Goal: Information Seeking & Learning: Learn about a topic

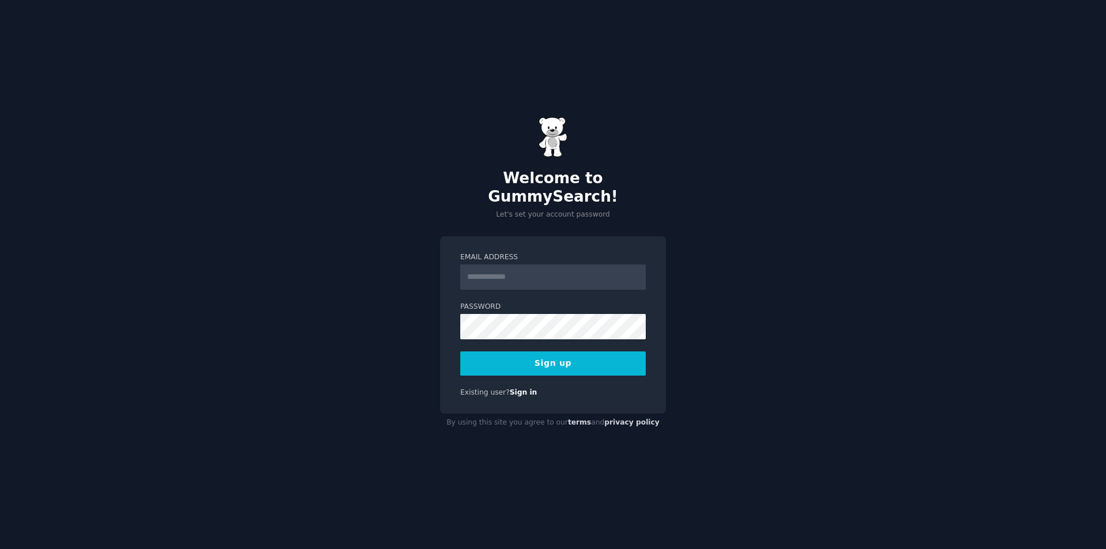
click at [495, 271] on input "Email Address" at bounding box center [553, 276] width 186 height 25
type input "**********"
click at [568, 354] on button "Sign up" at bounding box center [553, 363] width 186 height 24
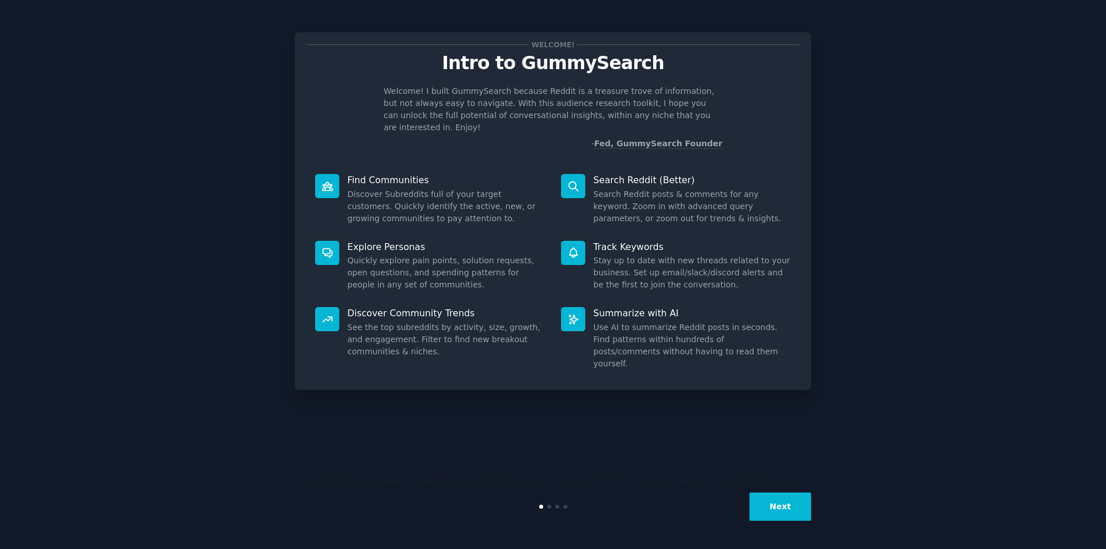
click at [777, 510] on button "Next" at bounding box center [781, 507] width 62 height 28
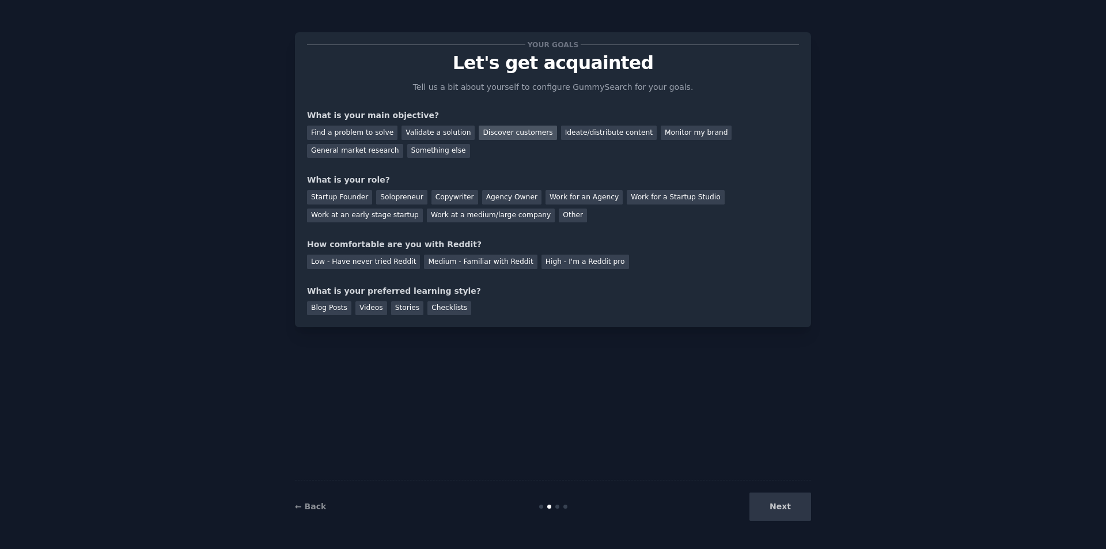
click at [511, 137] on div "Discover customers" at bounding box center [518, 133] width 78 height 14
click at [403, 144] on div "General market research" at bounding box center [355, 151] width 96 height 14
click at [423, 209] on div "Work at an early stage startup" at bounding box center [365, 216] width 116 height 14
click at [359, 263] on div "Low - Have never tried Reddit" at bounding box center [363, 262] width 113 height 14
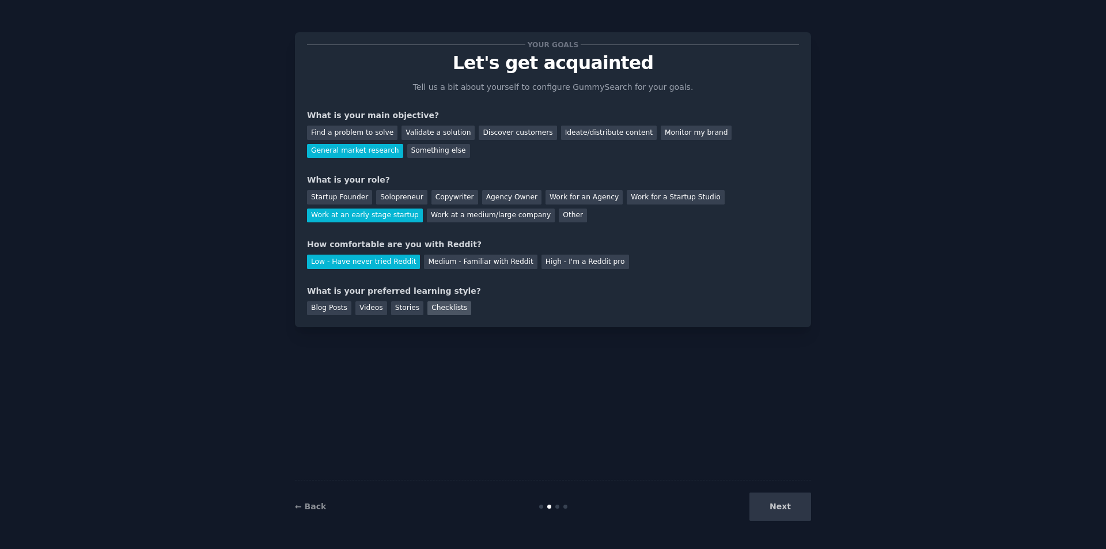
click at [440, 306] on div "Checklists" at bounding box center [450, 308] width 44 height 14
click at [777, 513] on button "Next" at bounding box center [781, 507] width 62 height 28
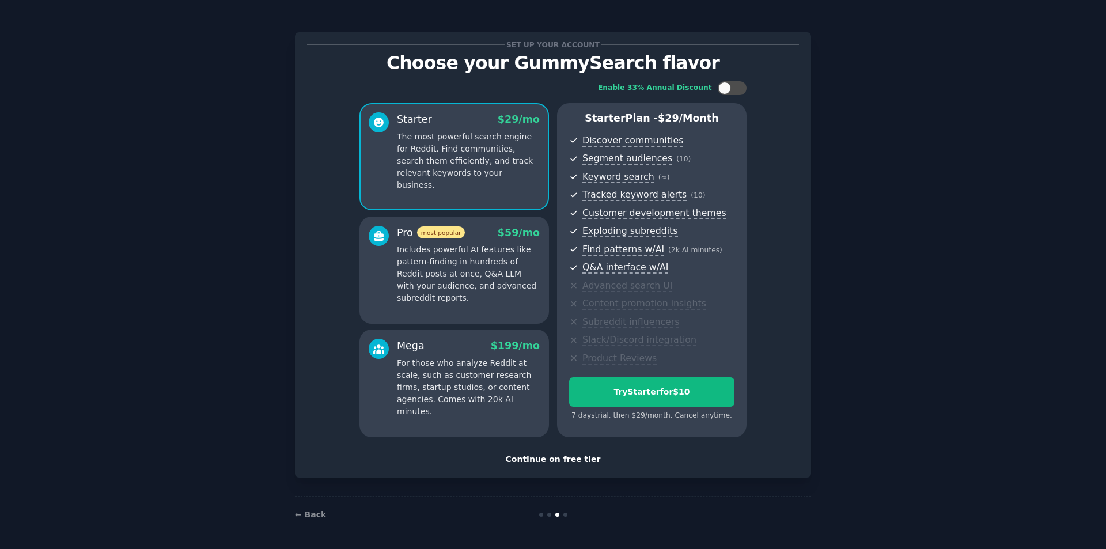
click at [561, 454] on div "Continue on free tier" at bounding box center [553, 459] width 492 height 12
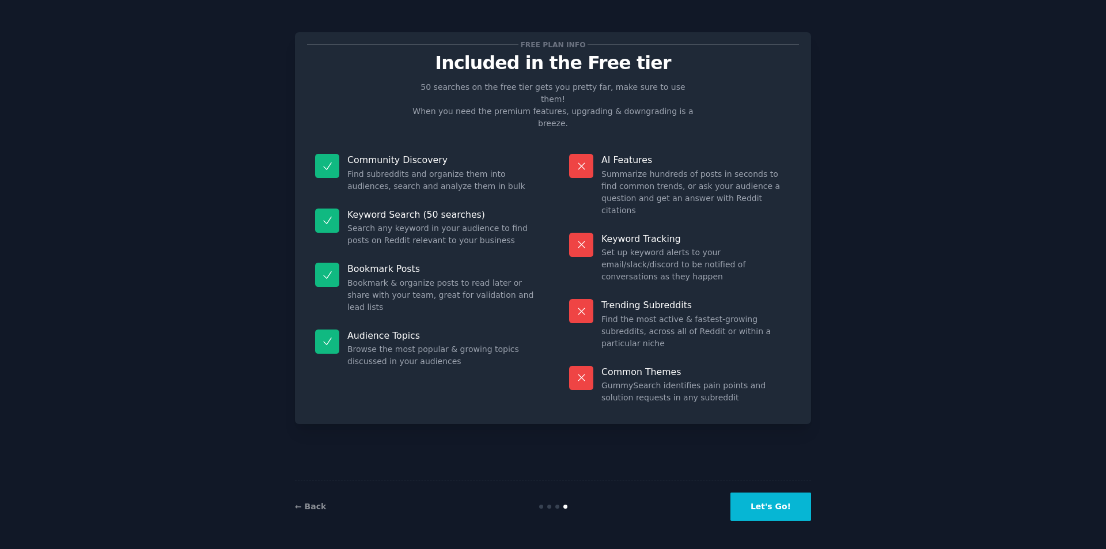
click at [755, 511] on button "Let's Go!" at bounding box center [771, 507] width 81 height 28
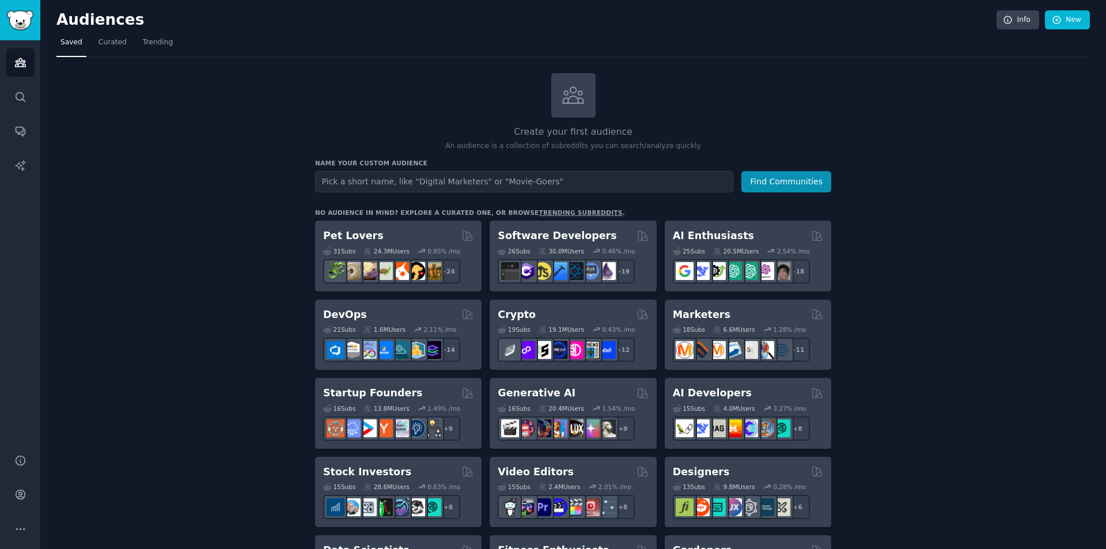
click at [552, 183] on input "text" at bounding box center [524, 181] width 418 height 21
type input "WINE"
click at [742, 171] on button "Find Communities" at bounding box center [787, 181] width 90 height 21
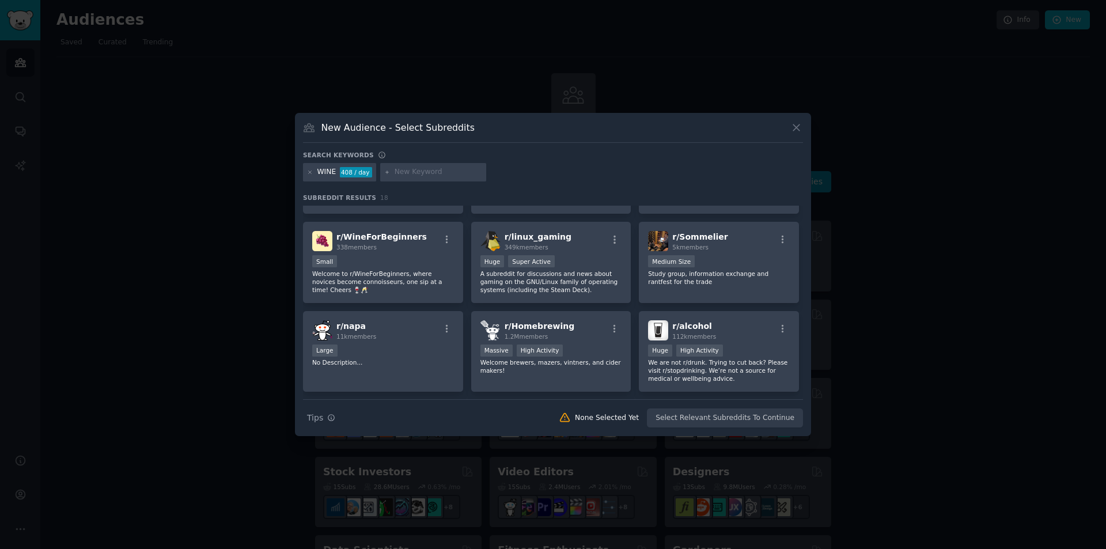
scroll to position [230, 0]
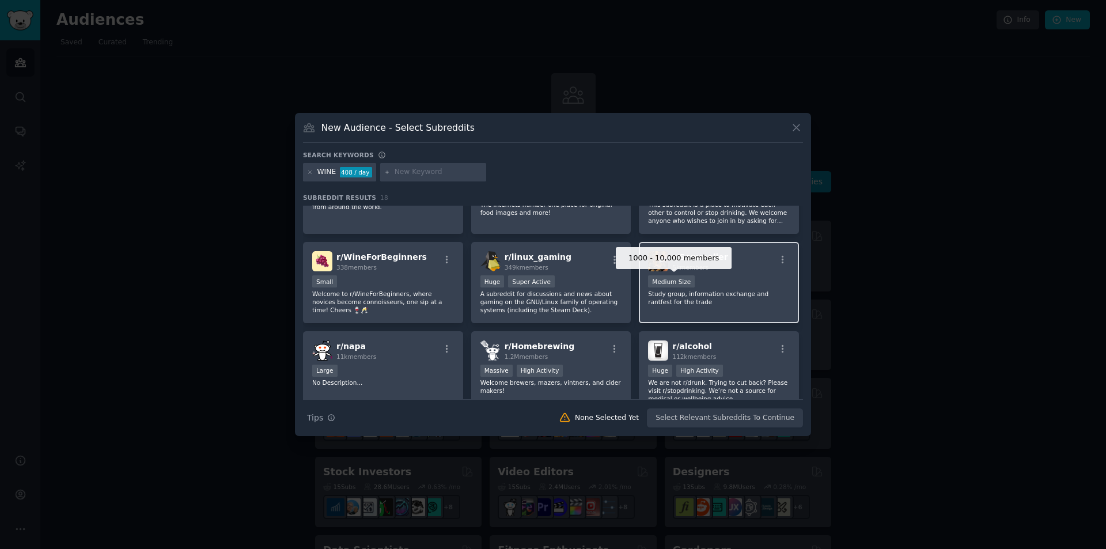
click at [659, 284] on div "Medium Size" at bounding box center [671, 281] width 47 height 12
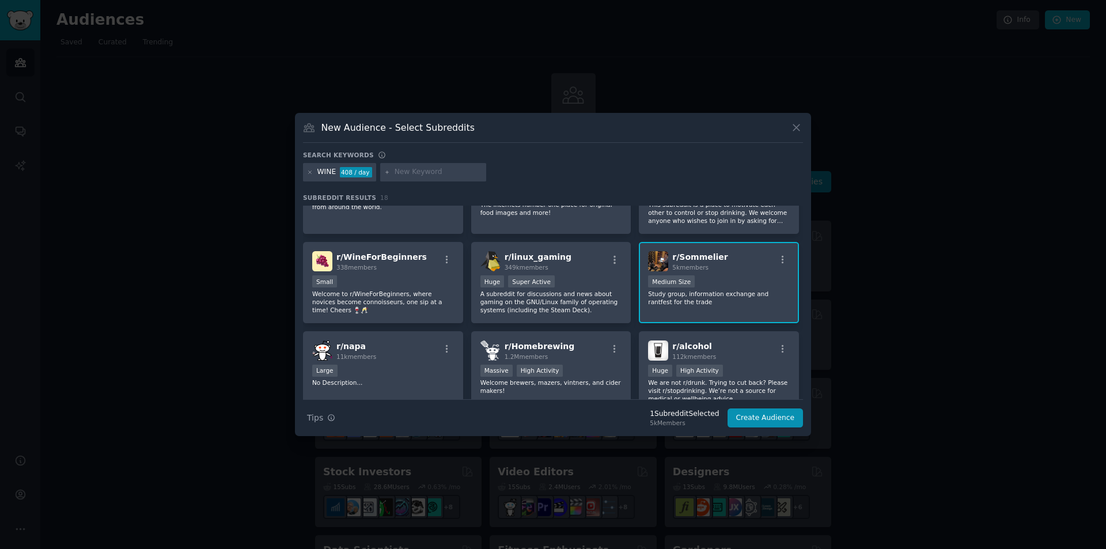
click at [672, 299] on p "Study group, information exchange and rantfest for the trade" at bounding box center [719, 298] width 142 height 16
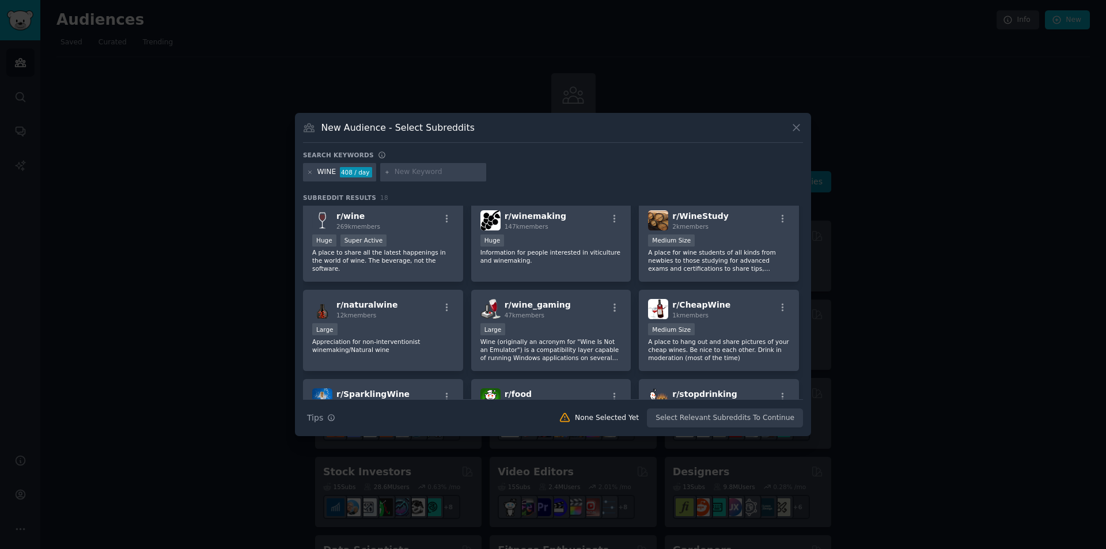
scroll to position [0, 0]
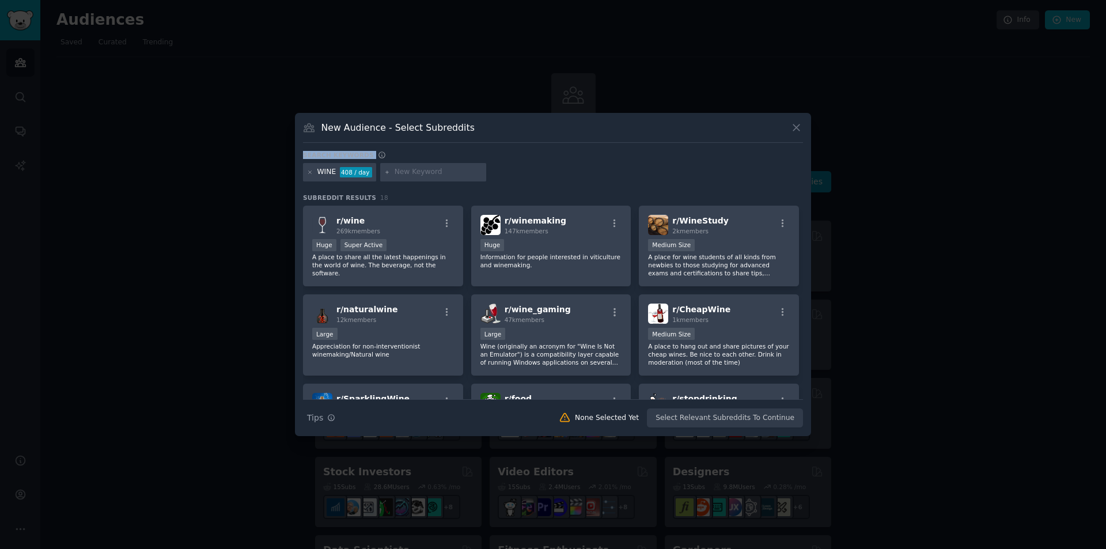
drag, startPoint x: 664, startPoint y: 137, endPoint x: 705, endPoint y: 147, distance: 42.6
click at [705, 147] on div "New Audience - Select Subreddits Search keywords WINE 408 / day Subreddit Resul…" at bounding box center [553, 274] width 516 height 323
click at [794, 128] on icon at bounding box center [797, 128] width 12 height 12
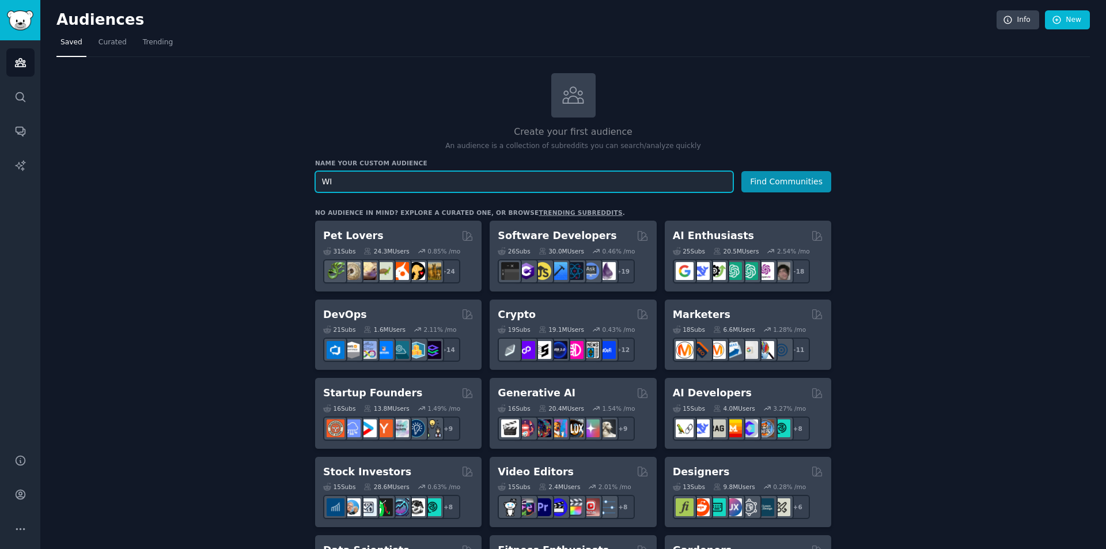
type input "W"
type input "VEGAN WINE"
click at [742, 171] on button "Find Communities" at bounding box center [787, 181] width 90 height 21
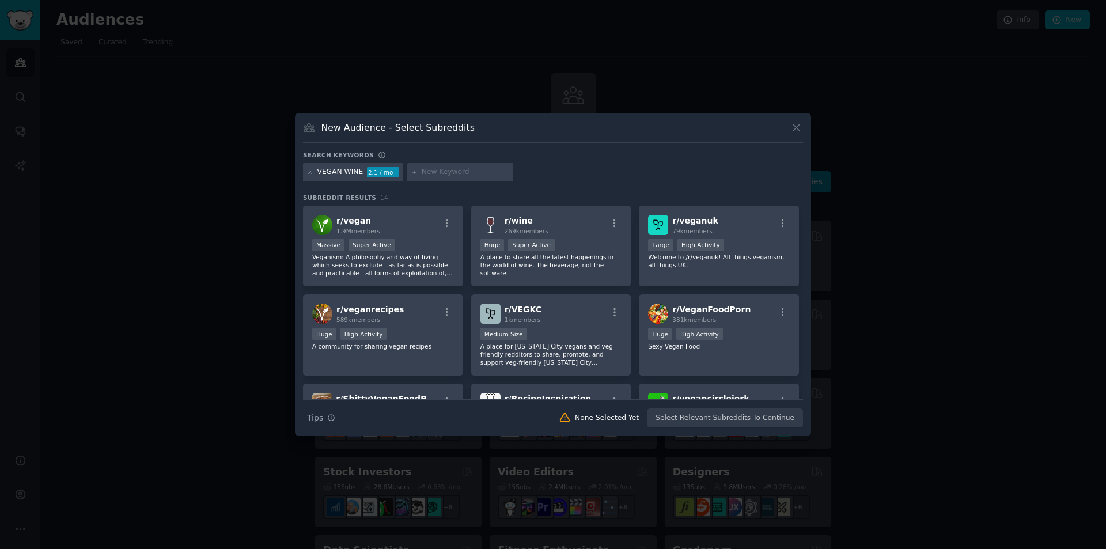
click at [721, 172] on div "VEGAN WINE 2.1 / mo" at bounding box center [553, 174] width 500 height 22
click at [307, 173] on icon at bounding box center [310, 172] width 6 height 6
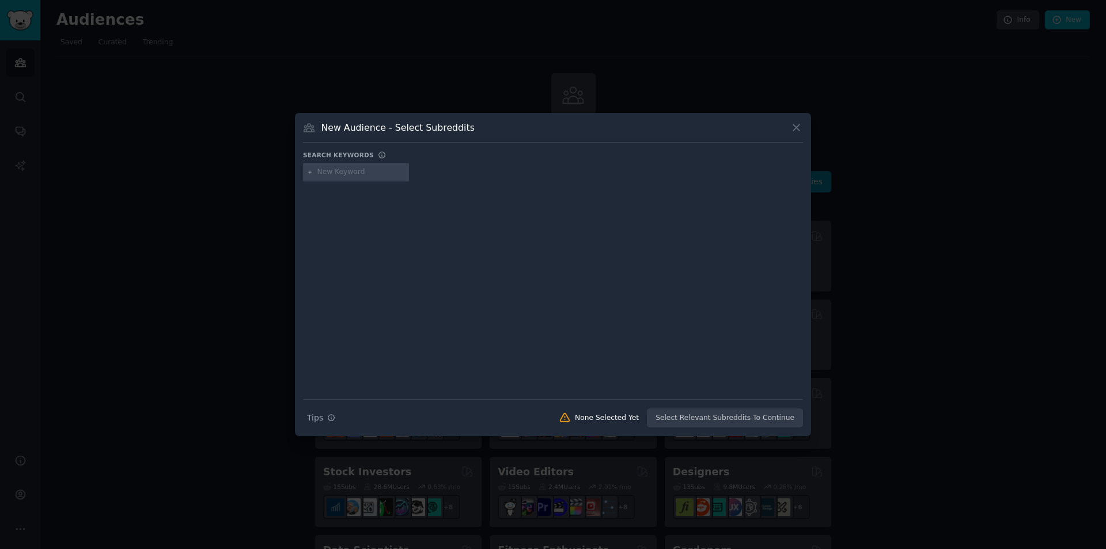
click at [333, 171] on input "text" at bounding box center [361, 172] width 88 height 10
click at [800, 128] on icon at bounding box center [797, 128] width 12 height 12
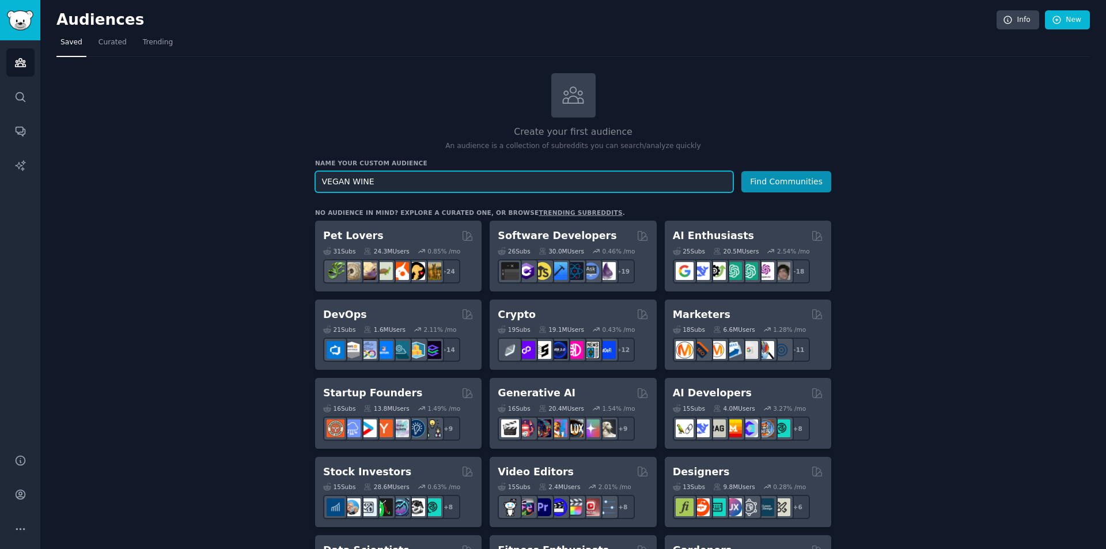
click at [346, 182] on input "VEGAN WINE" at bounding box center [524, 181] width 418 height 21
click at [349, 183] on input "VEGAN WINE" at bounding box center [524, 181] width 418 height 21
click at [764, 182] on button "Find Communities" at bounding box center [787, 181] width 90 height 21
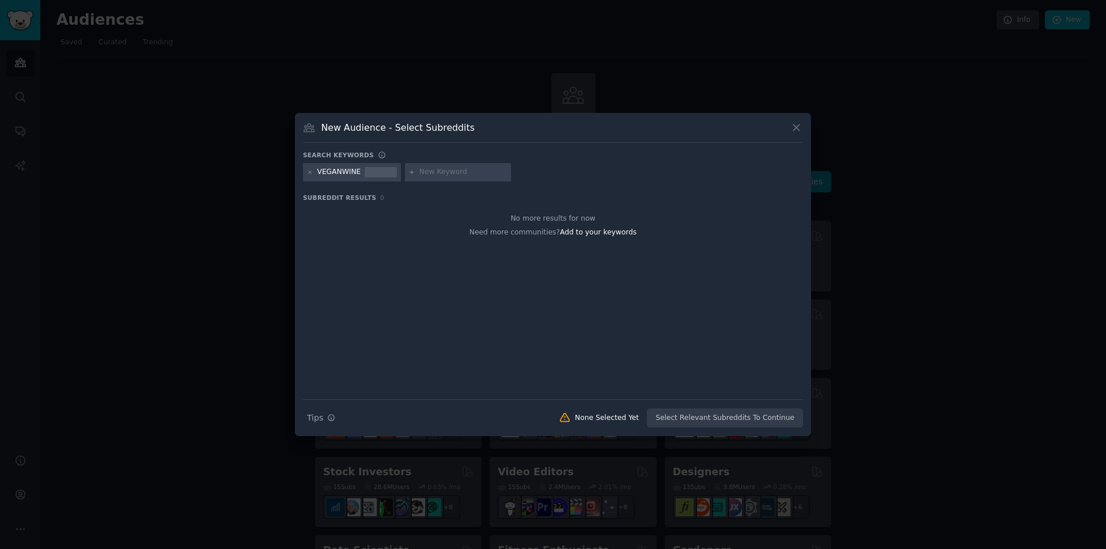
click at [793, 127] on icon at bounding box center [797, 128] width 12 height 12
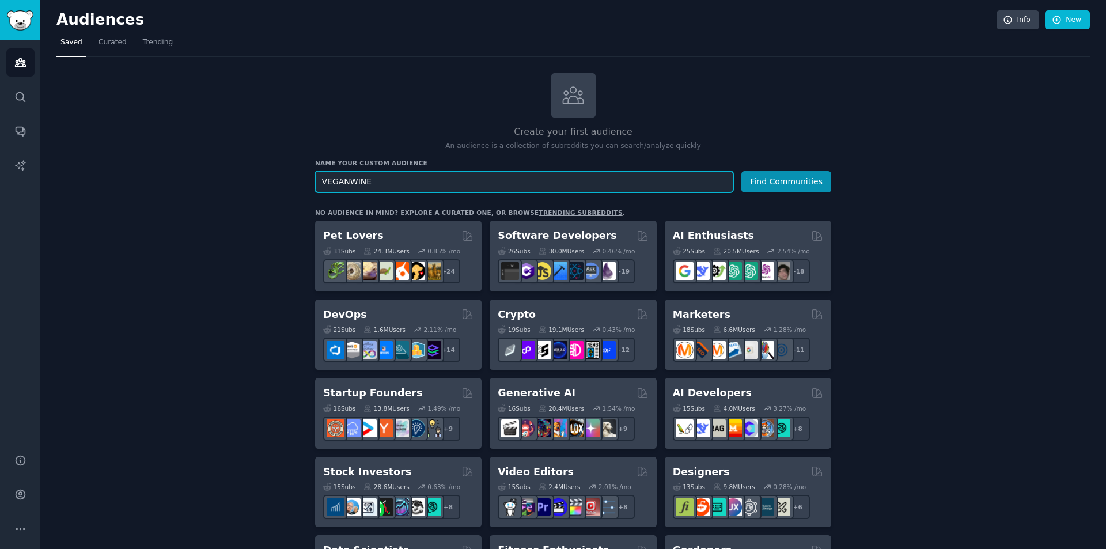
click at [345, 183] on input "VEGANWINE" at bounding box center [524, 181] width 418 height 21
type input "WINE BUYERS"
click at [742, 171] on button "Find Communities" at bounding box center [787, 181] width 90 height 21
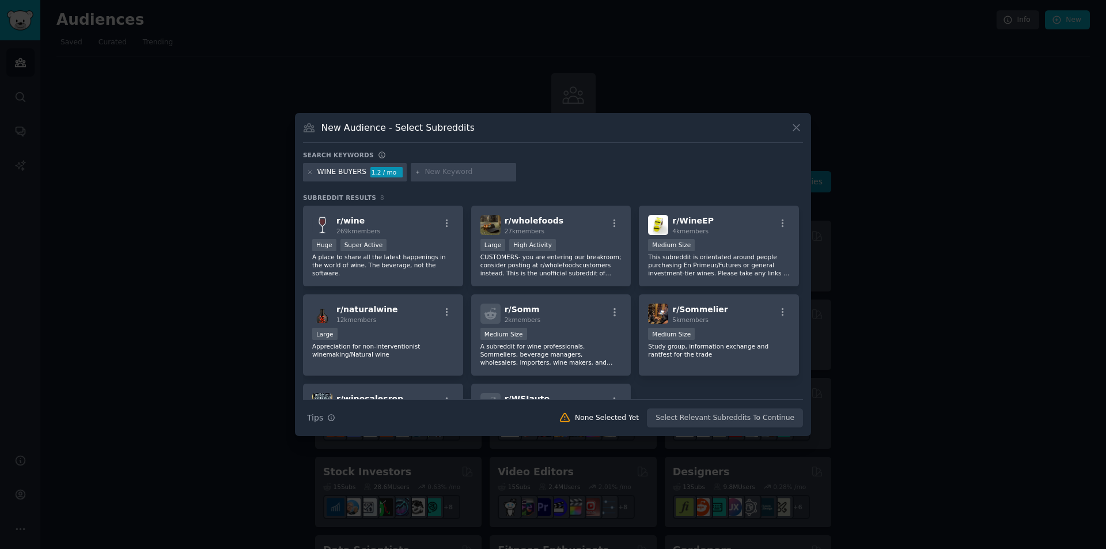
click at [799, 124] on icon at bounding box center [797, 128] width 12 height 12
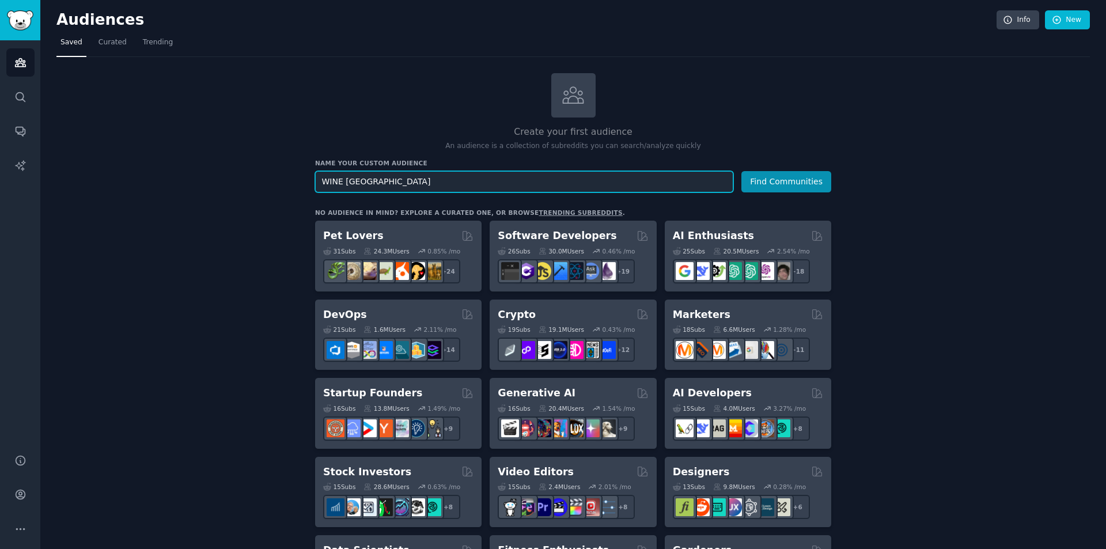
type input "WINE [GEOGRAPHIC_DATA]"
click at [742, 171] on button "Find Communities" at bounding box center [787, 181] width 90 height 21
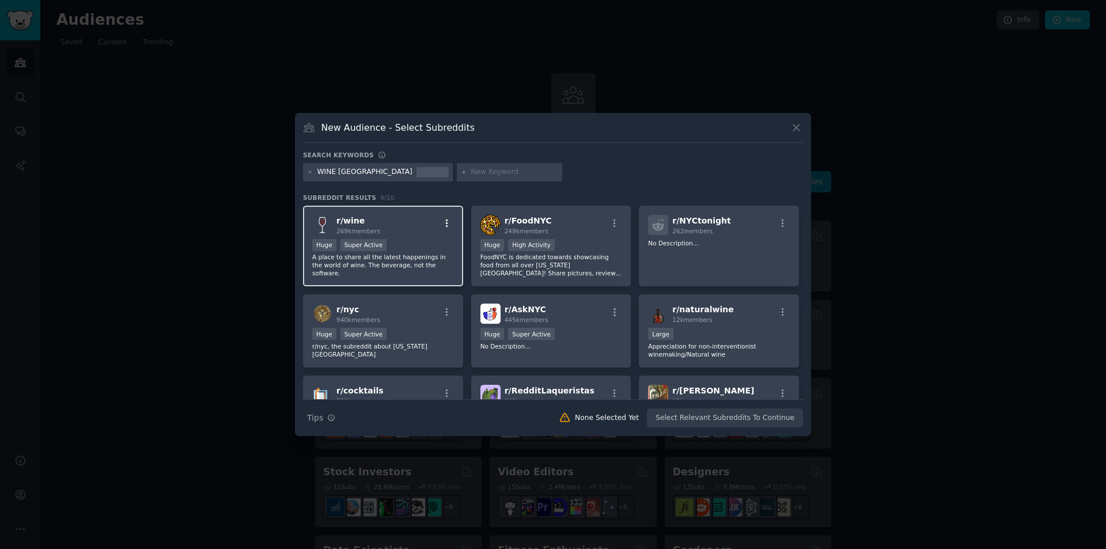
click at [443, 223] on icon "button" at bounding box center [447, 223] width 10 height 10
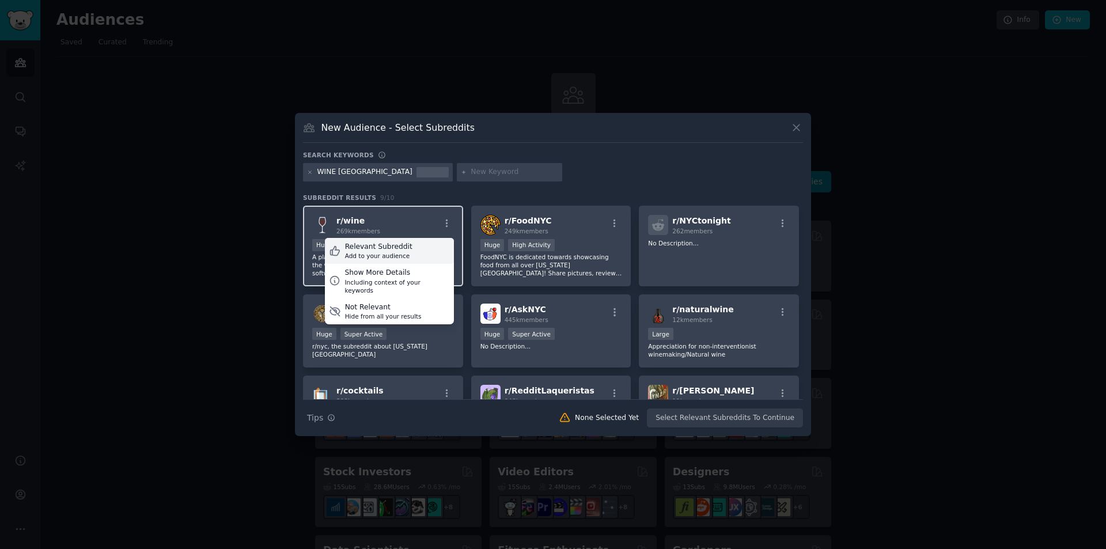
click at [402, 252] on div "Add to your audience" at bounding box center [378, 256] width 67 height 8
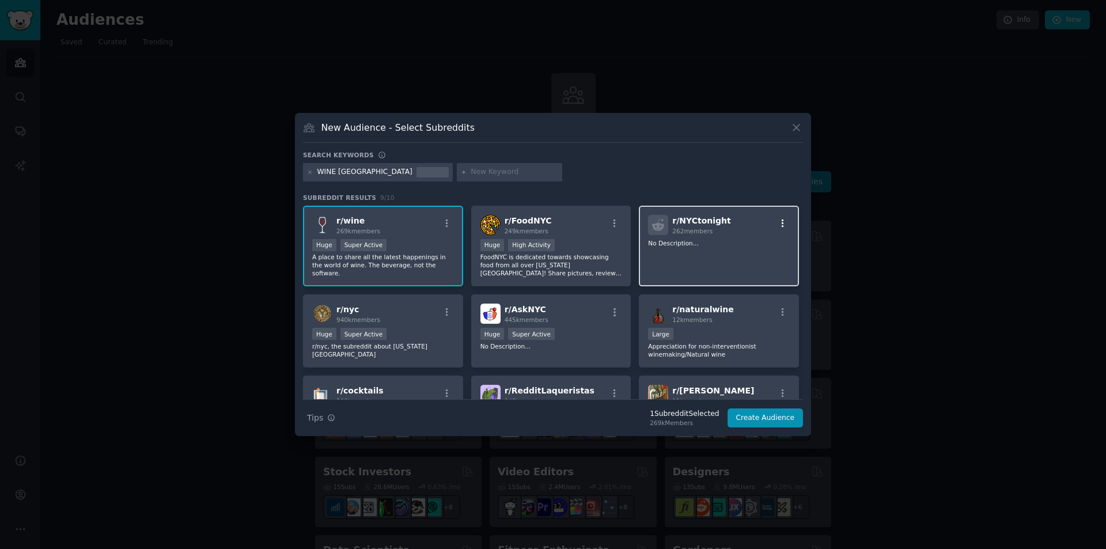
click at [781, 226] on icon "button" at bounding box center [783, 223] width 10 height 10
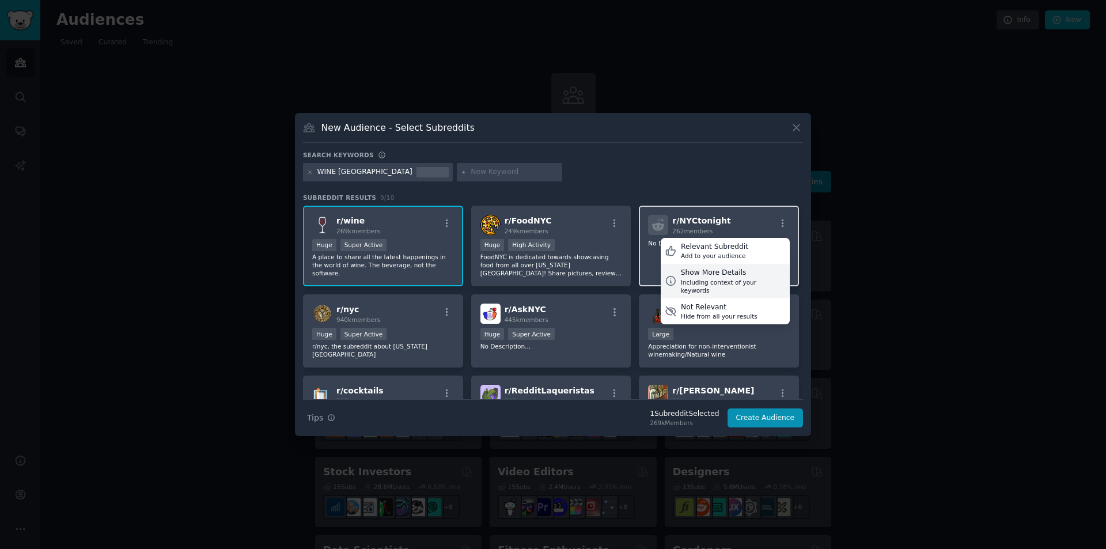
click at [741, 278] on div "Including context of your keywords" at bounding box center [733, 286] width 105 height 16
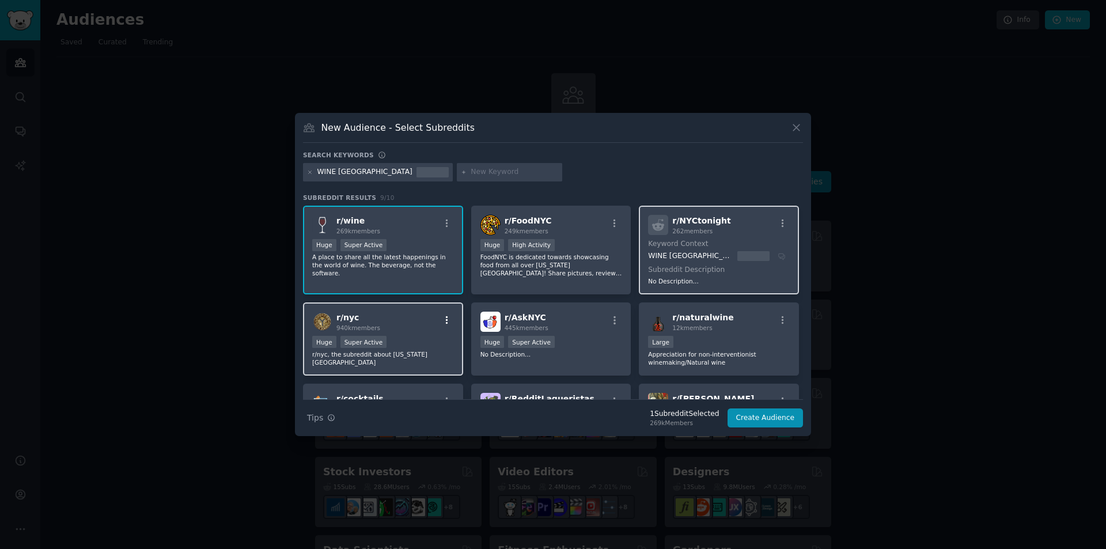
click at [445, 320] on icon "button" at bounding box center [447, 320] width 10 height 10
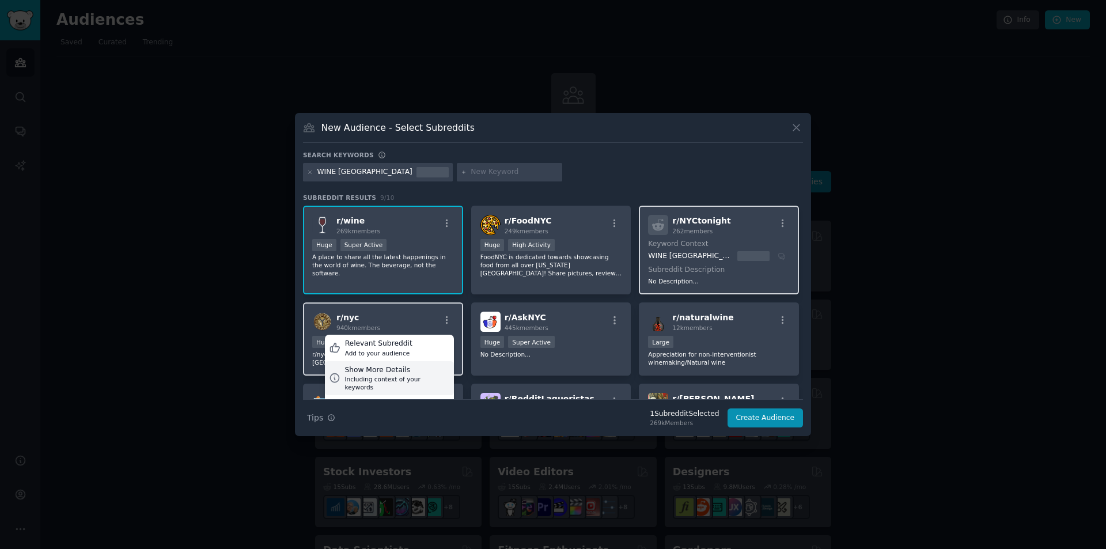
click at [404, 368] on div "Show More Details" at bounding box center [397, 370] width 105 height 10
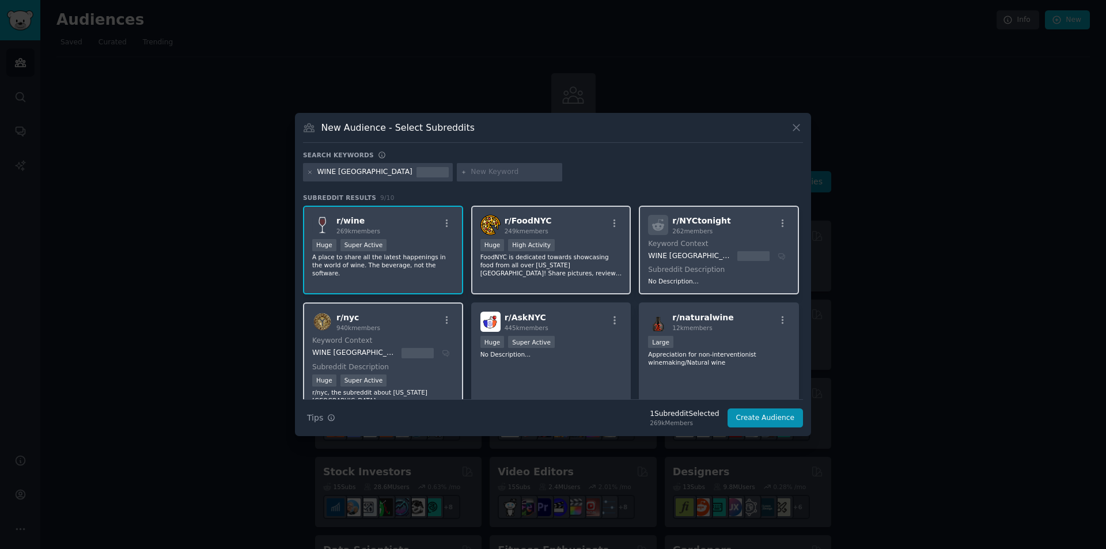
click at [570, 260] on p "FoodNYC is dedicated towards showcasing food from all over [US_STATE][GEOGRAPHI…" at bounding box center [552, 265] width 142 height 24
click at [431, 335] on div "r/ nyc 940k members Keyword Context WINE [GEOGRAPHIC_DATA] Subreddit Descriptio…" at bounding box center [383, 358] width 160 height 111
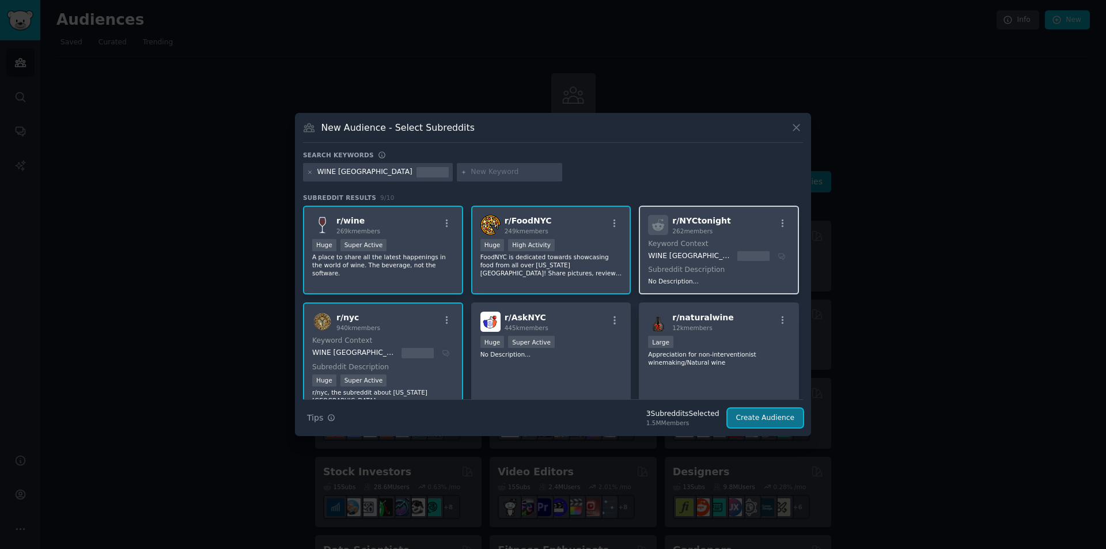
click at [754, 417] on button "Create Audience" at bounding box center [766, 419] width 76 height 20
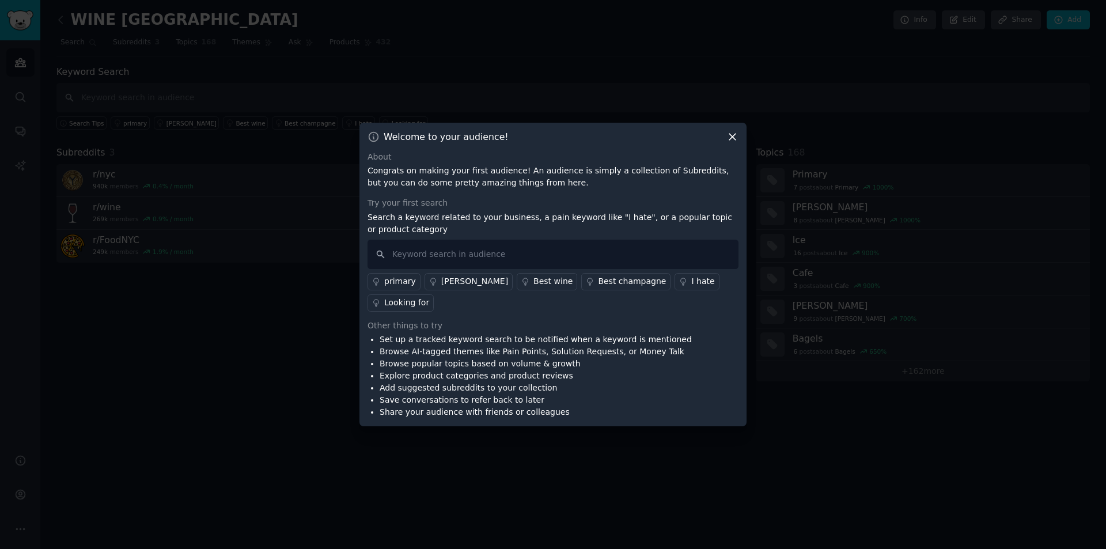
click at [399, 302] on div "Looking for" at bounding box center [406, 303] width 45 height 12
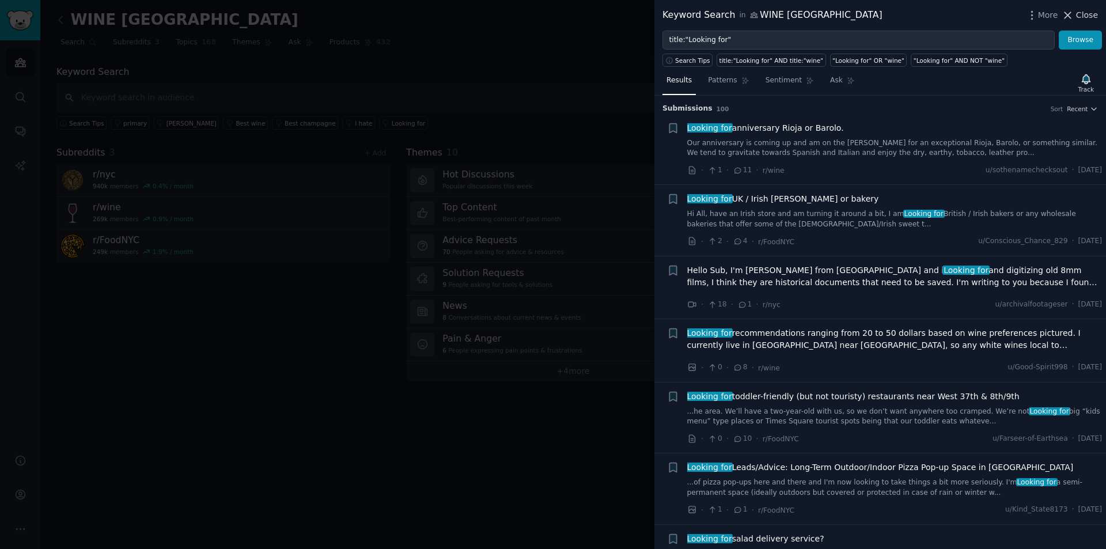
click at [1071, 14] on icon at bounding box center [1068, 15] width 12 height 12
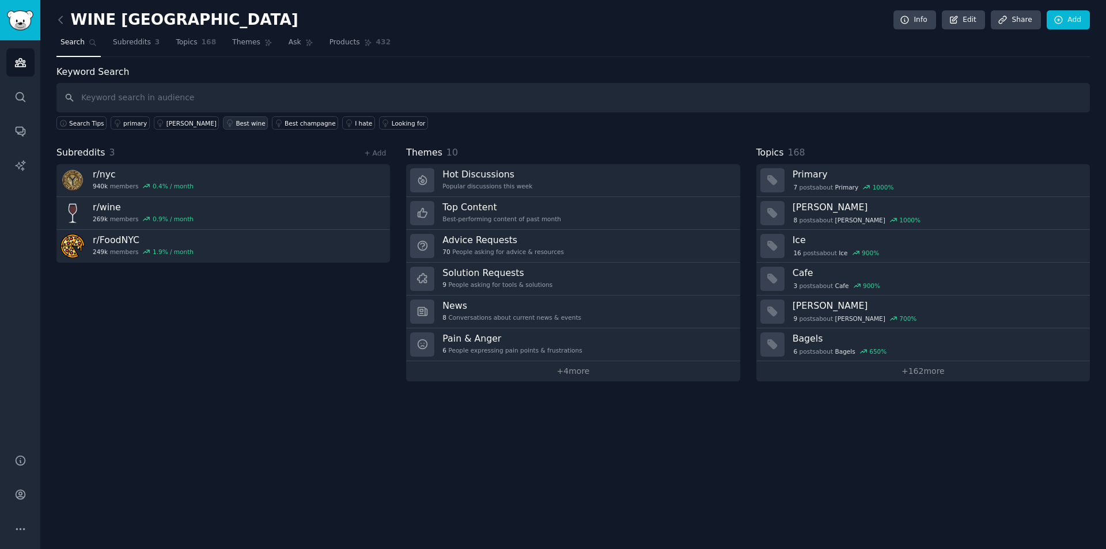
click at [236, 126] on div "Best wine" at bounding box center [250, 123] width 29 height 8
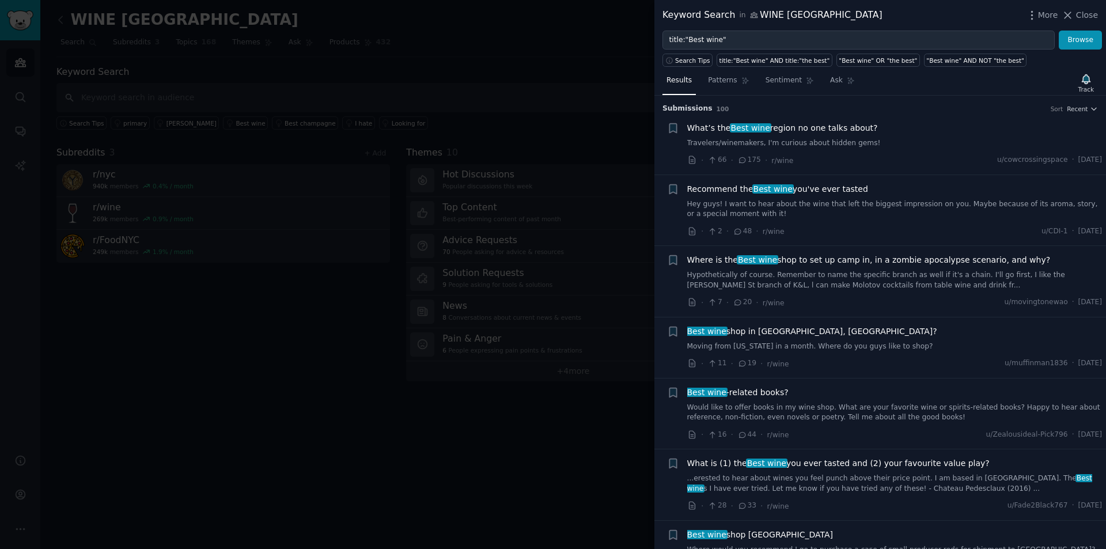
click at [783, 143] on link "Travelers/winemakers, I'm curious about hidden gems!" at bounding box center [894, 143] width 415 height 10
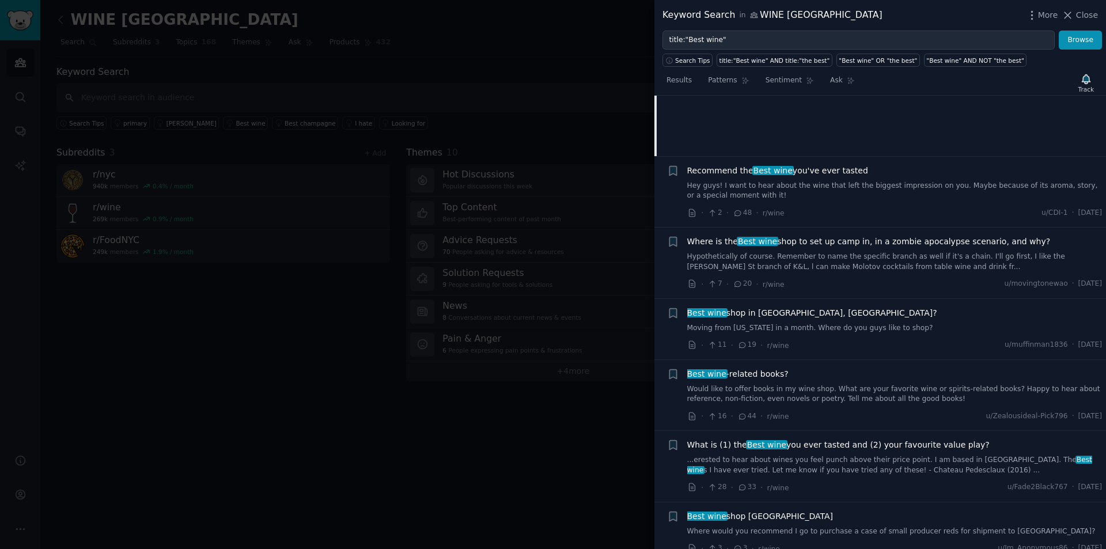
scroll to position [249, 0]
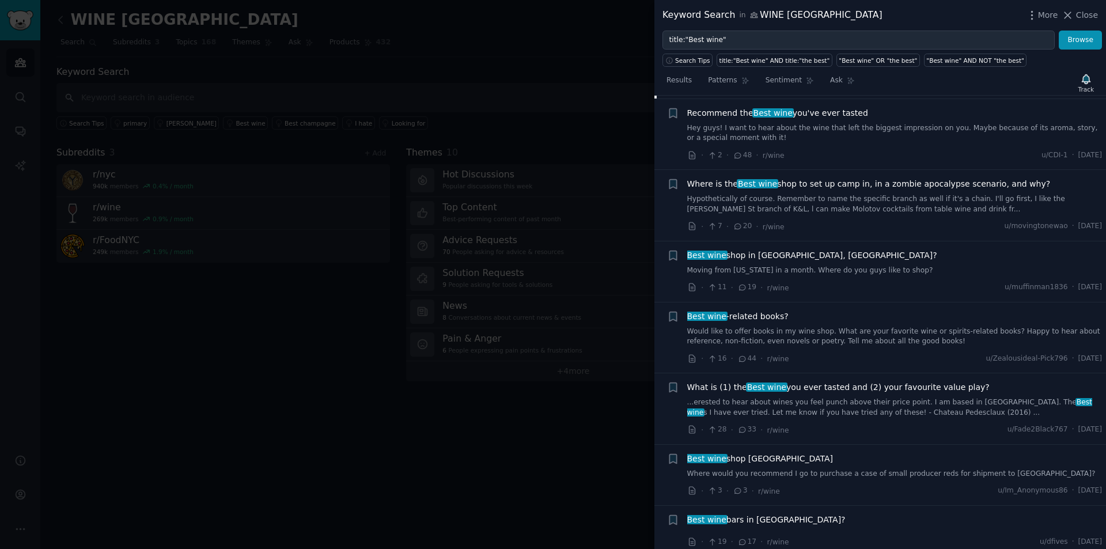
click at [842, 273] on link "Moving from [US_STATE] in a month. Where do you guys like to shop?" at bounding box center [894, 271] width 415 height 10
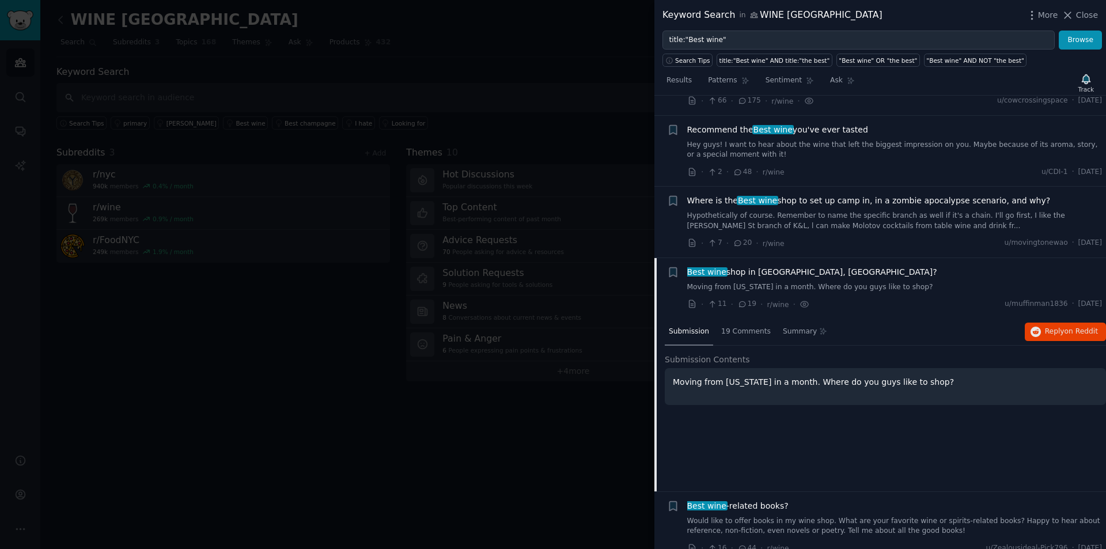
scroll to position [49, 0]
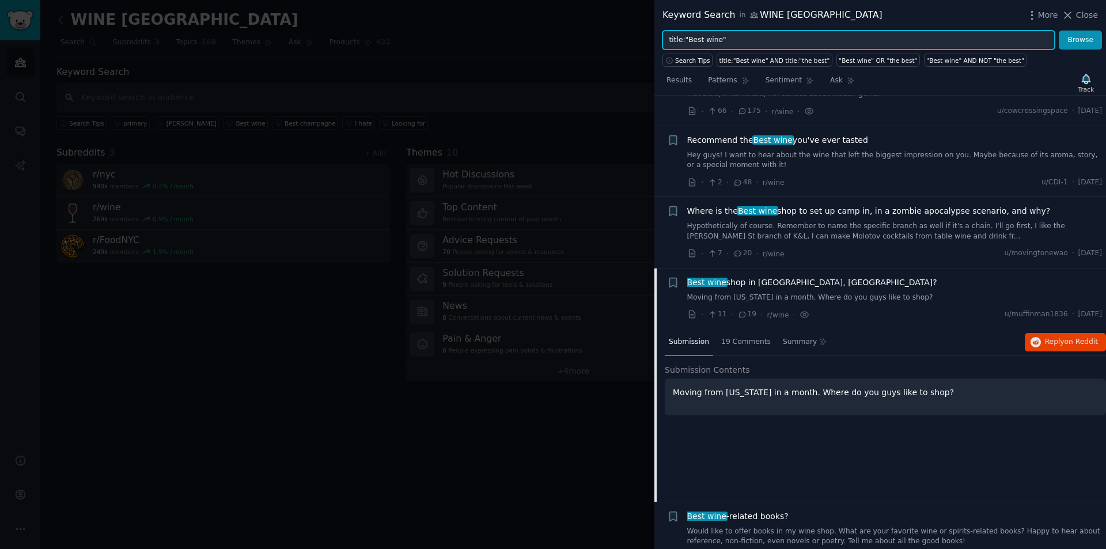
click at [723, 42] on input "title:"Best wine"" at bounding box center [859, 41] width 392 height 20
click at [1059, 31] on button "Browse" at bounding box center [1080, 41] width 43 height 20
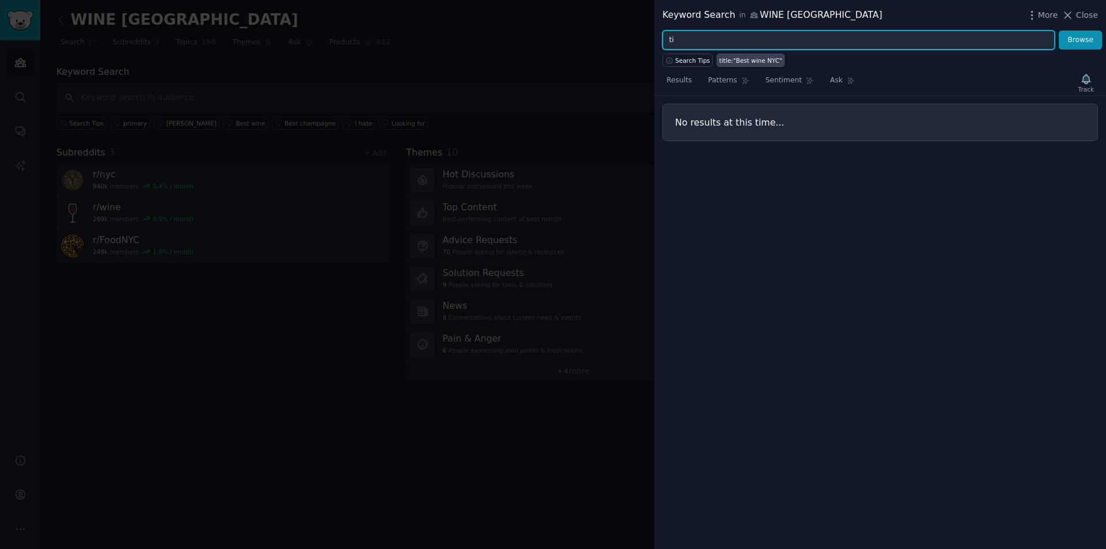
type input "t"
type input "NYC WINE"
click at [1059, 31] on button "Browse" at bounding box center [1080, 41] width 43 height 20
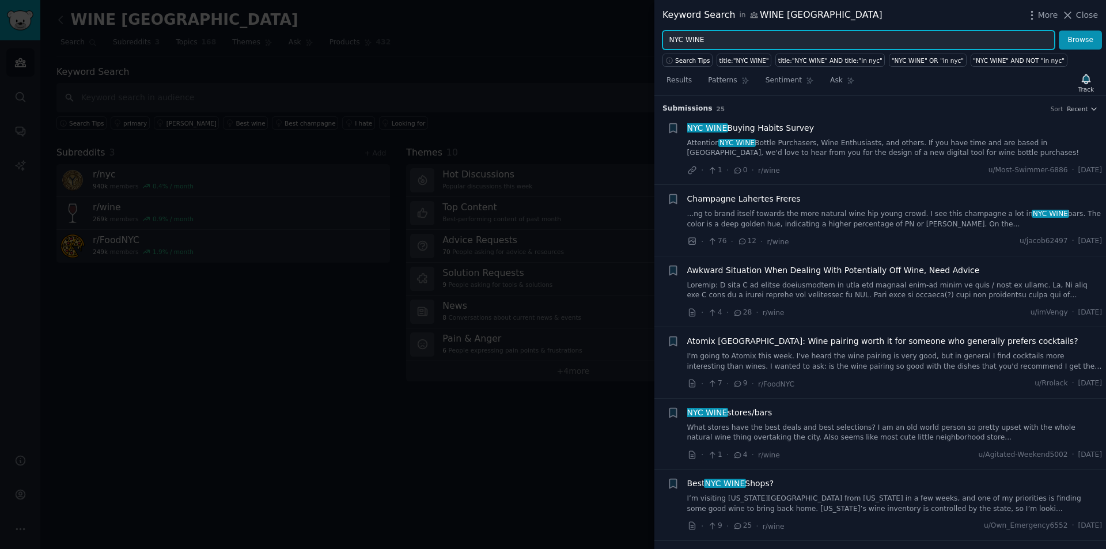
click at [723, 42] on input "NYC WINE" at bounding box center [859, 41] width 392 height 20
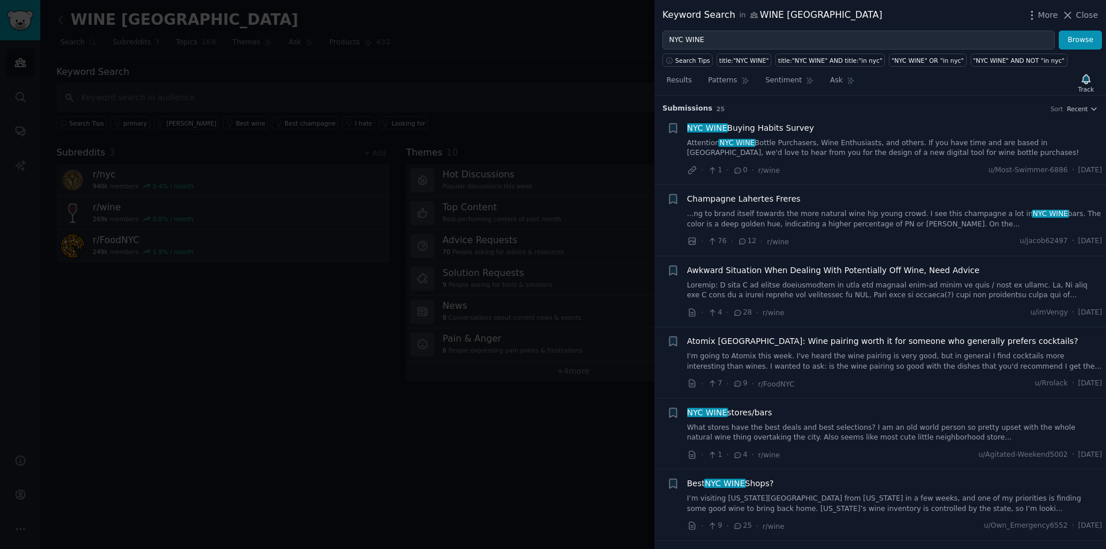
click at [731, 141] on span "NYC WINE" at bounding box center [737, 143] width 37 height 8
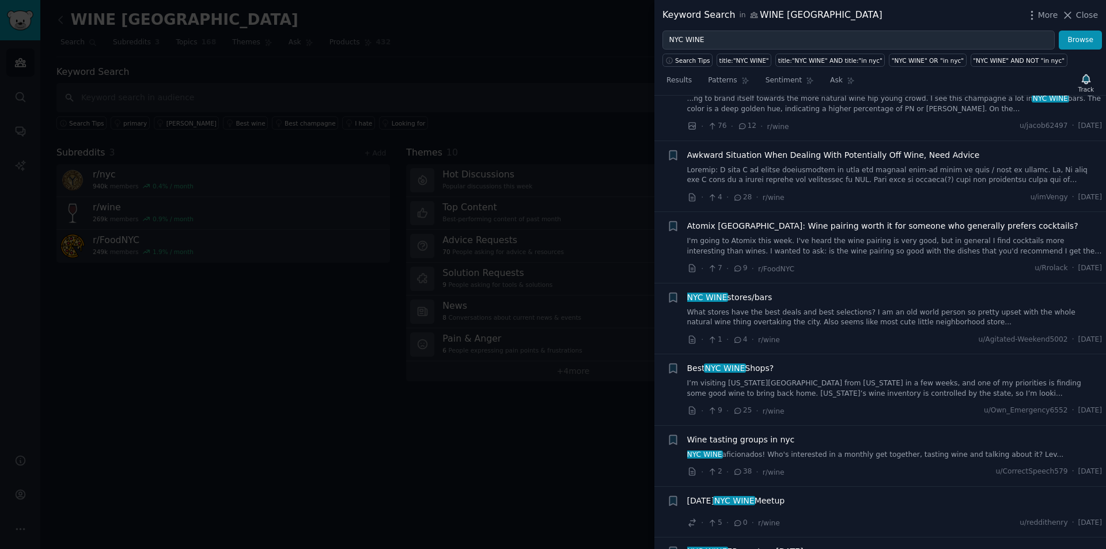
scroll to position [230, 0]
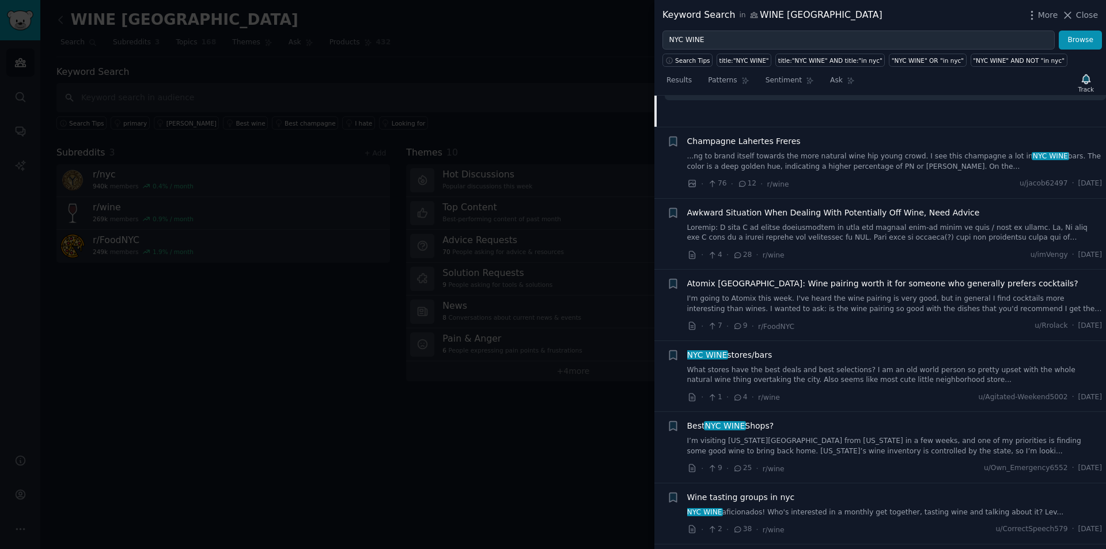
click at [826, 161] on link "...ng to brand itself towards the more natural wine hip young crowd. I see this…" at bounding box center [894, 162] width 415 height 20
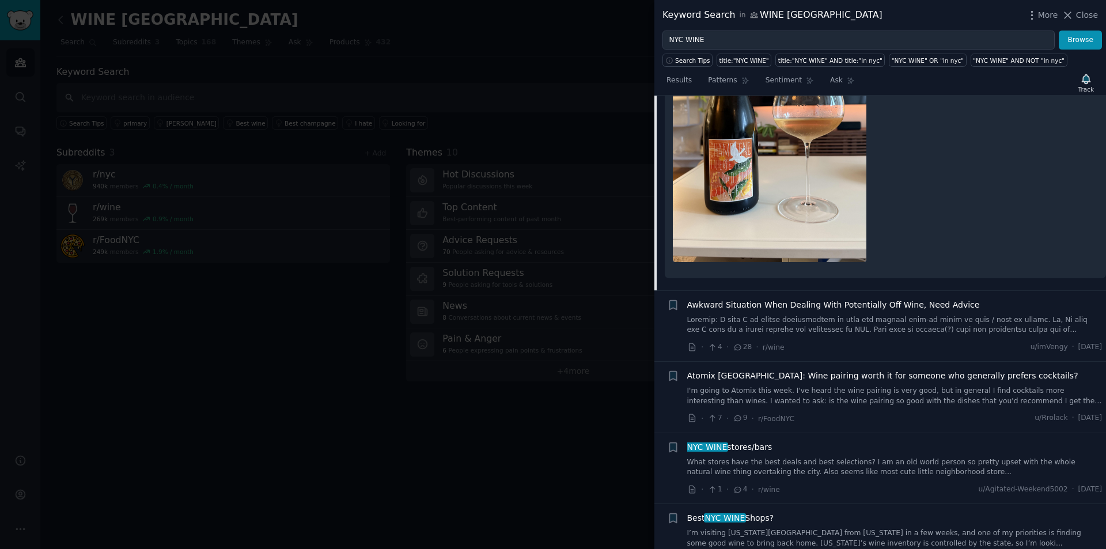
scroll to position [519, 0]
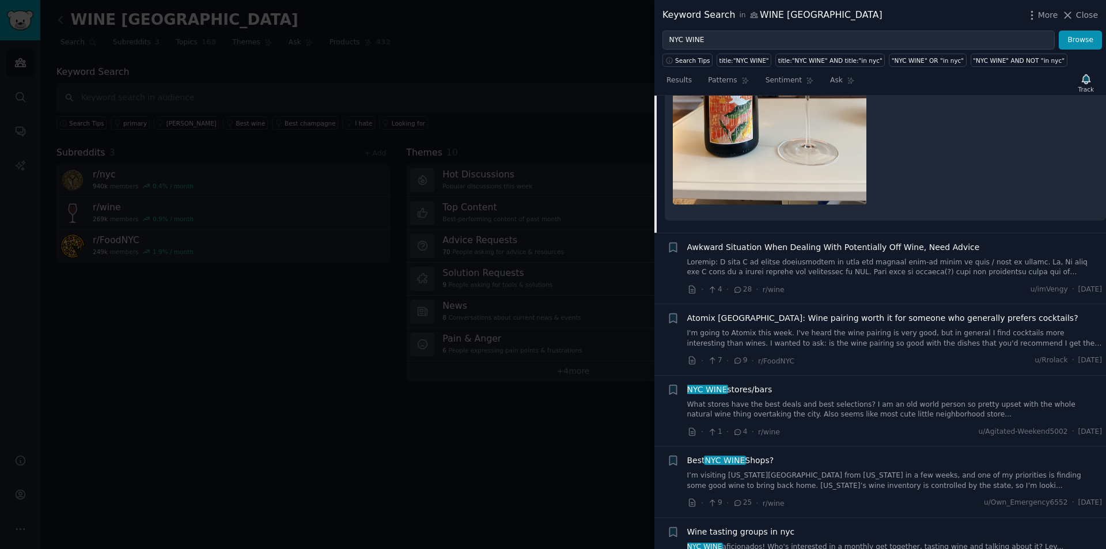
click at [980, 280] on div "Awkward Situation When Dealing With Potentially Off Wine, Need Advice · 4 · 28 …" at bounding box center [894, 268] width 415 height 55
click at [958, 267] on link at bounding box center [894, 268] width 415 height 20
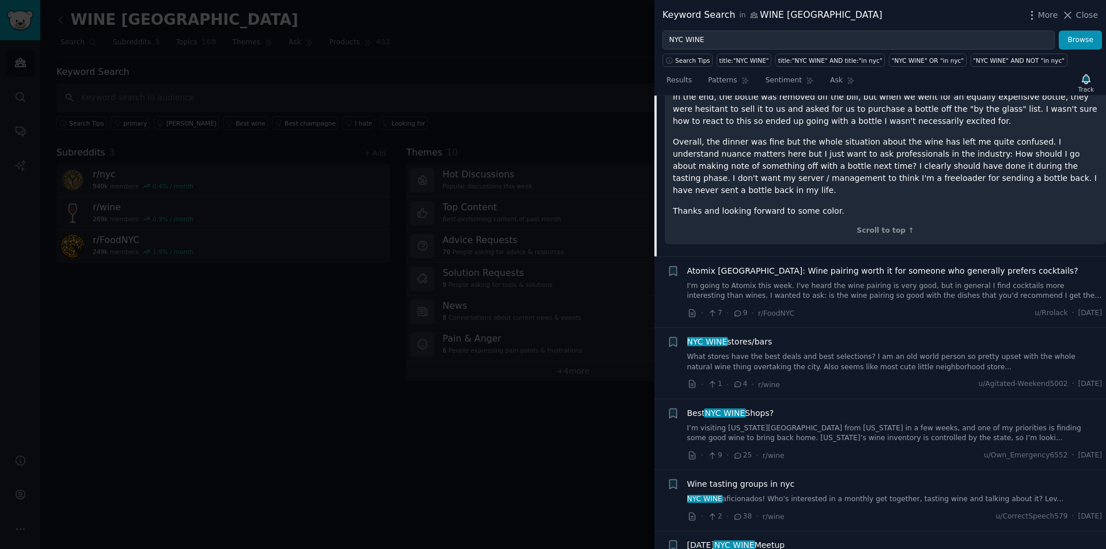
scroll to position [564, 0]
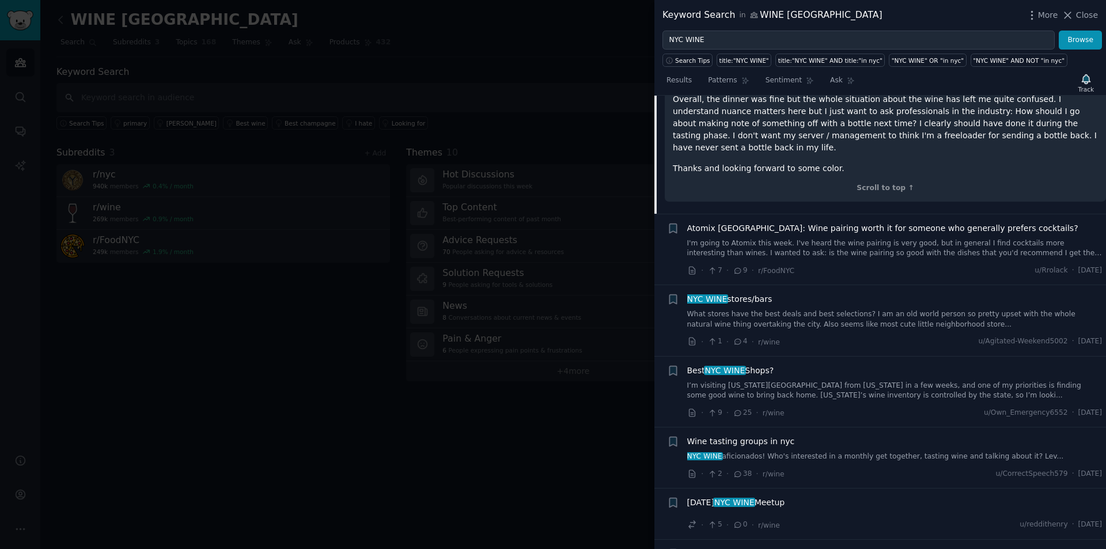
click at [928, 239] on link "I'm going to Atomix this week. I've heard the wine pairing is very good, but in…" at bounding box center [894, 249] width 415 height 20
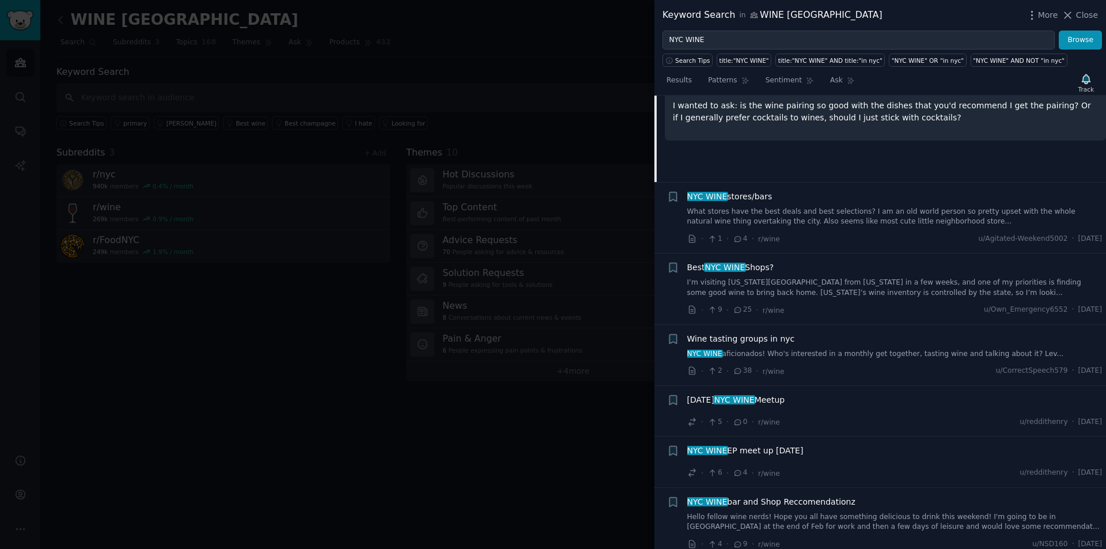
scroll to position [405, 0]
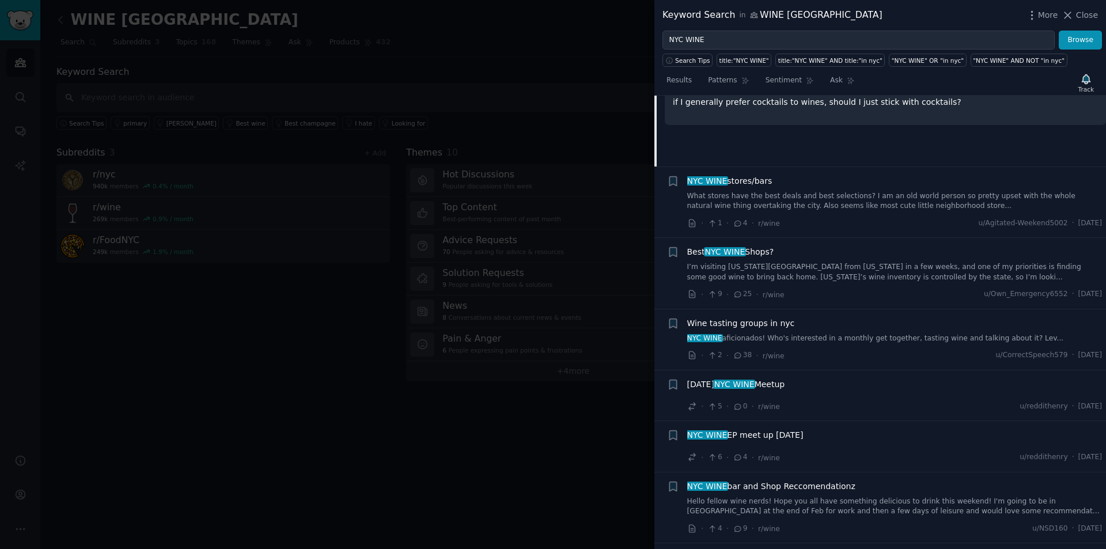
click at [885, 196] on link "What stores have the best deals and best selections? I am an old world person s…" at bounding box center [894, 201] width 415 height 20
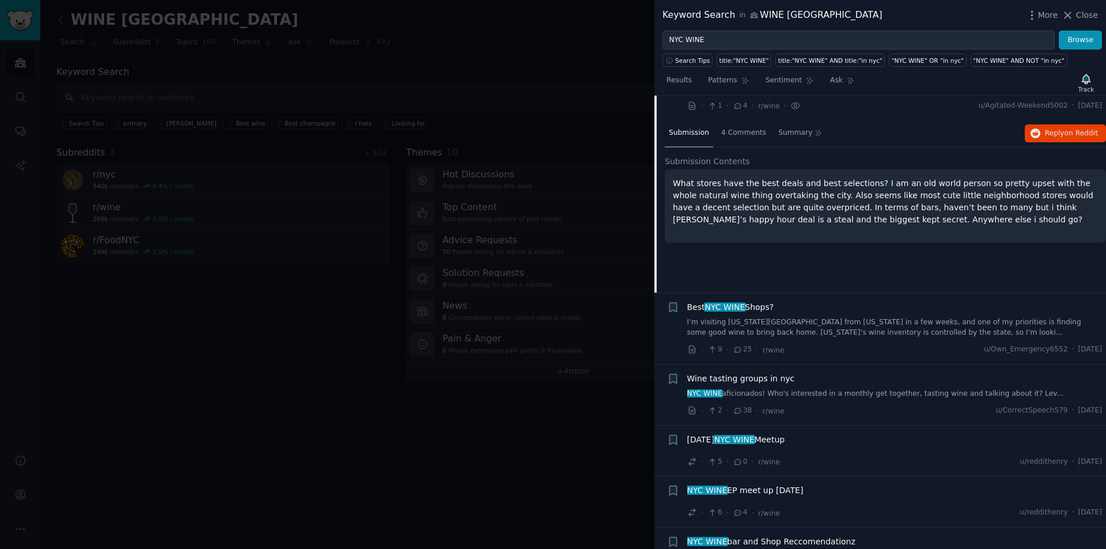
scroll to position [303, 0]
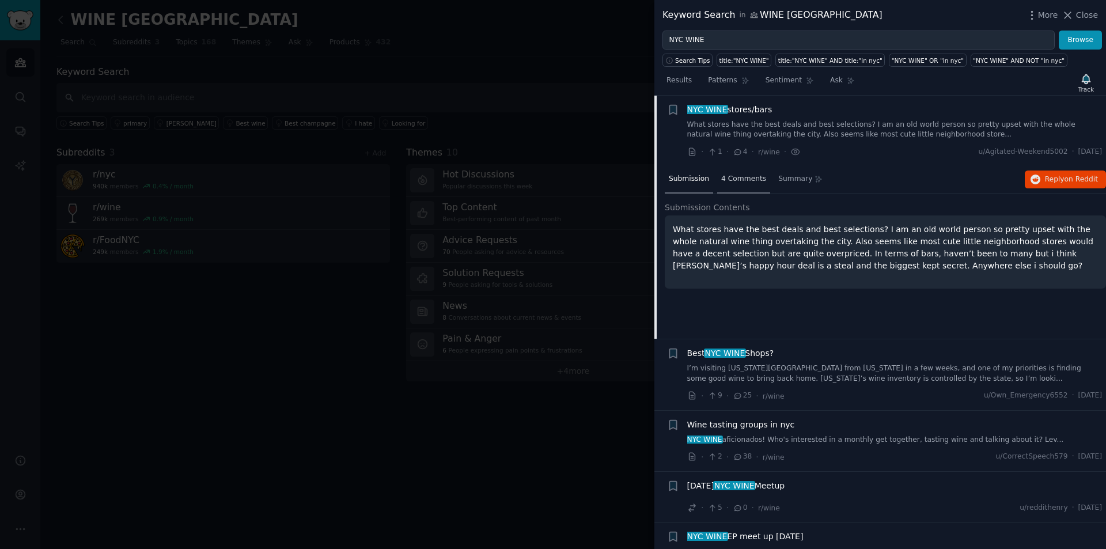
click at [742, 179] on span "4 Comments" at bounding box center [743, 179] width 45 height 10
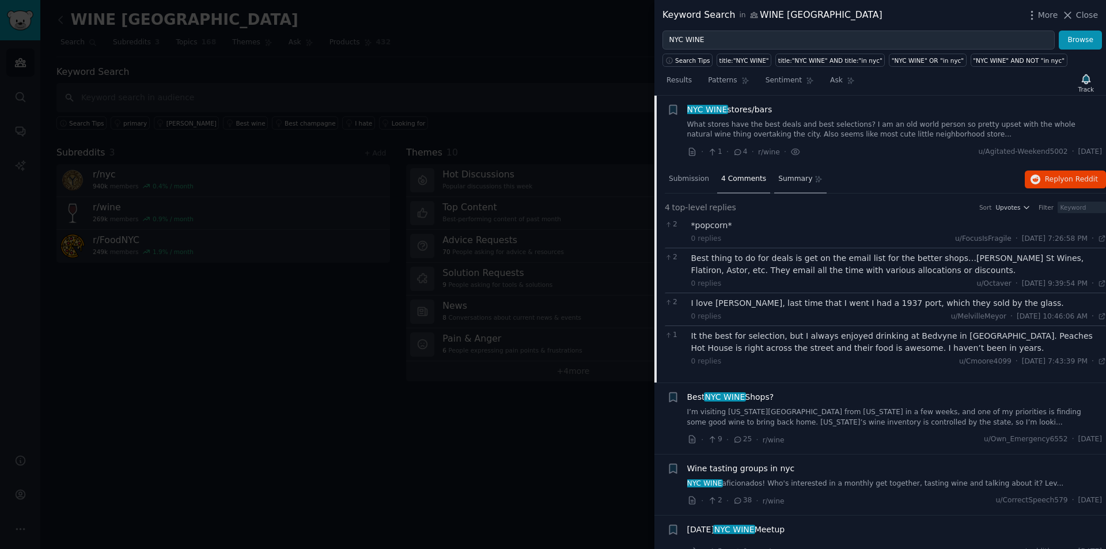
click at [778, 177] on span "Summary" at bounding box center [795, 179] width 34 height 10
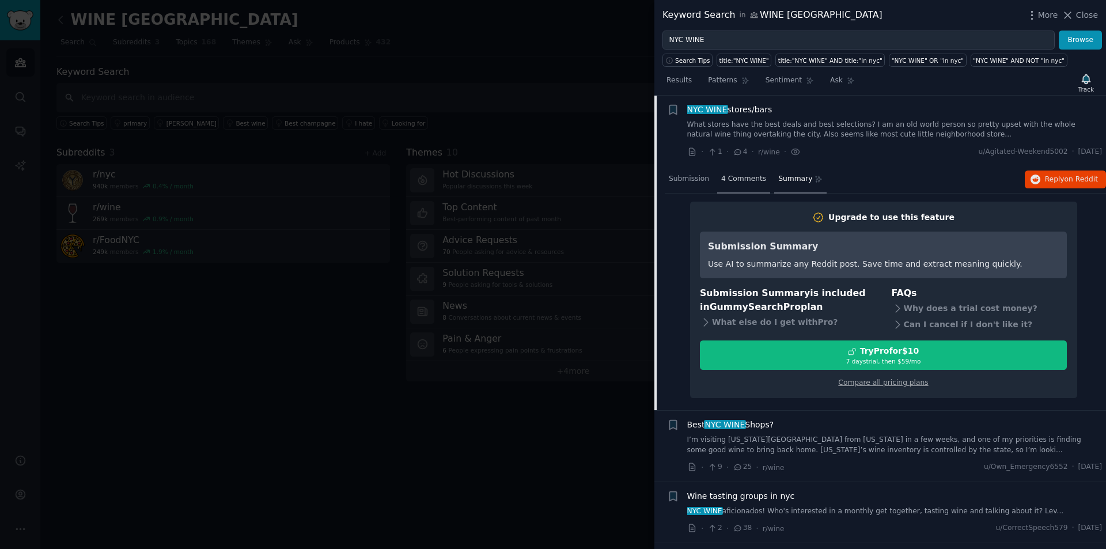
click at [734, 181] on span "4 Comments" at bounding box center [743, 179] width 45 height 10
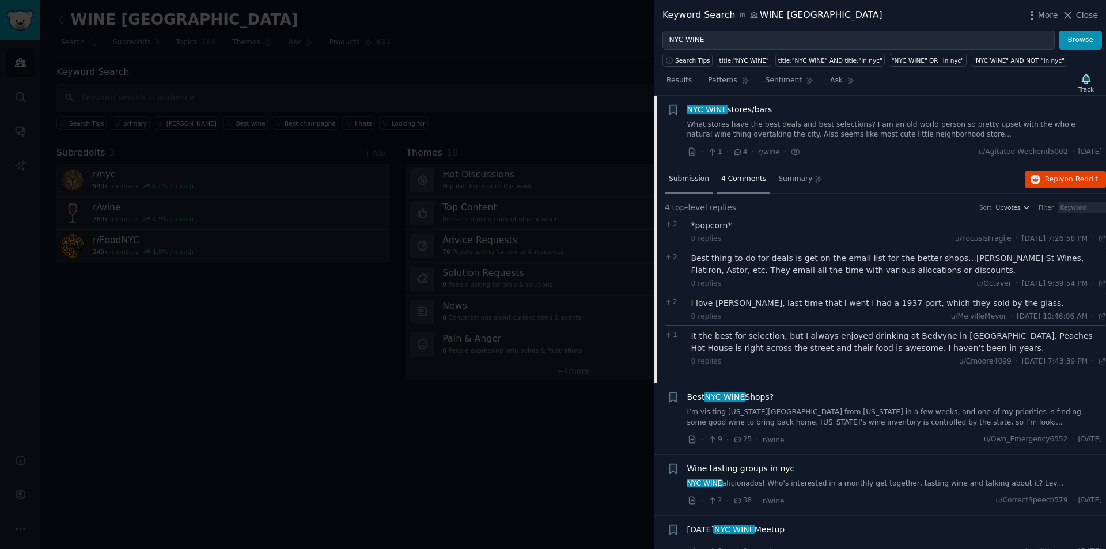
click at [682, 179] on span "Submission" at bounding box center [689, 179] width 40 height 10
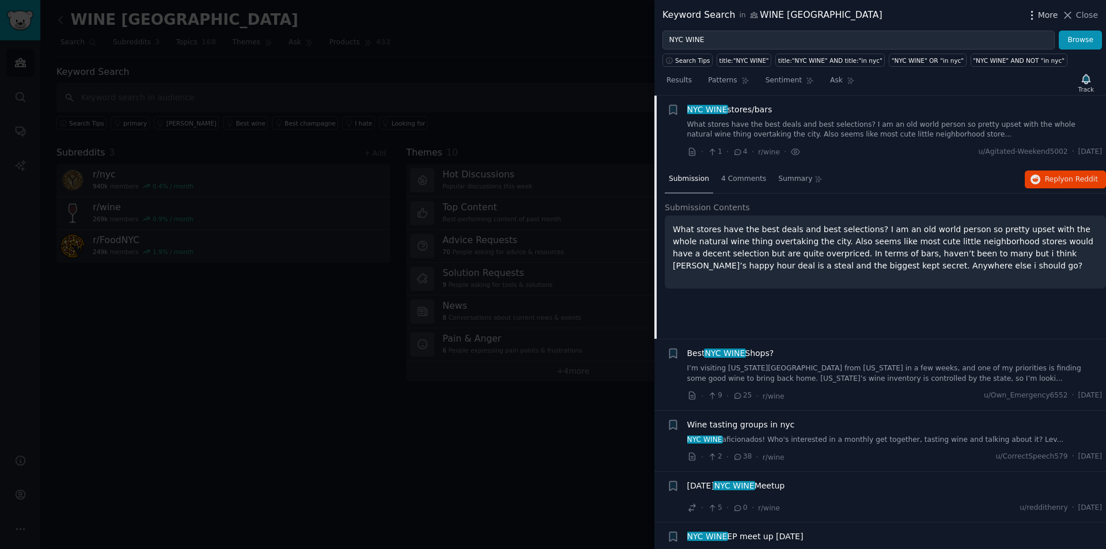
click at [1046, 15] on span "More" at bounding box center [1048, 15] width 20 height 12
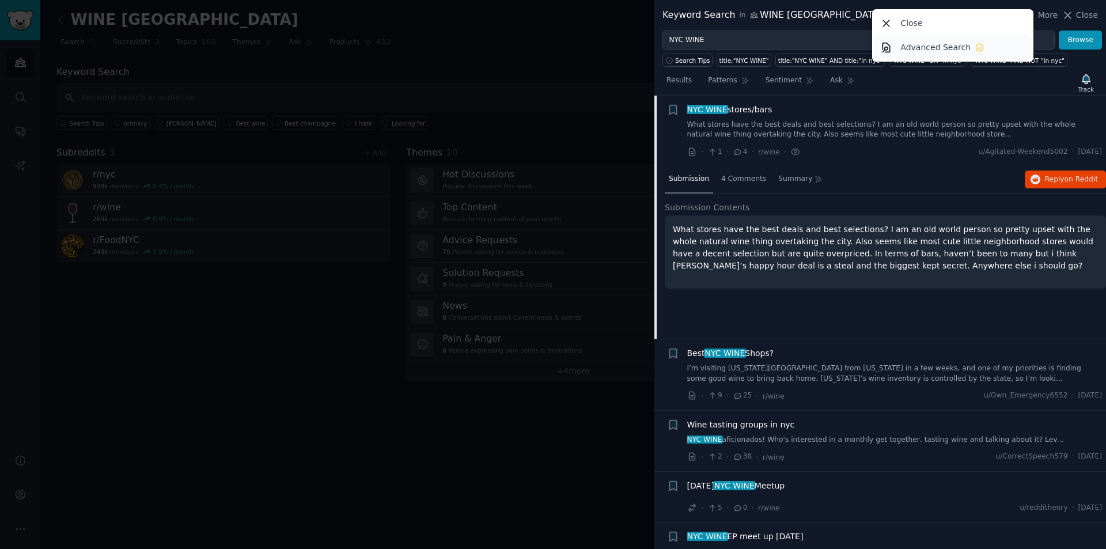
click at [936, 47] on p "Advanced Search" at bounding box center [936, 47] width 70 height 12
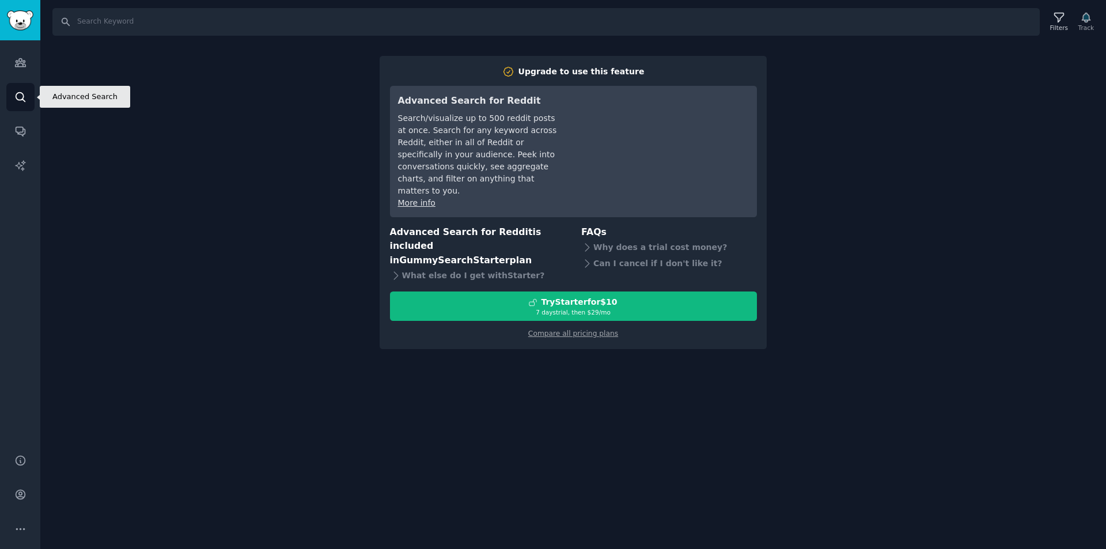
click at [21, 93] on icon "Sidebar" at bounding box center [20, 97] width 12 height 12
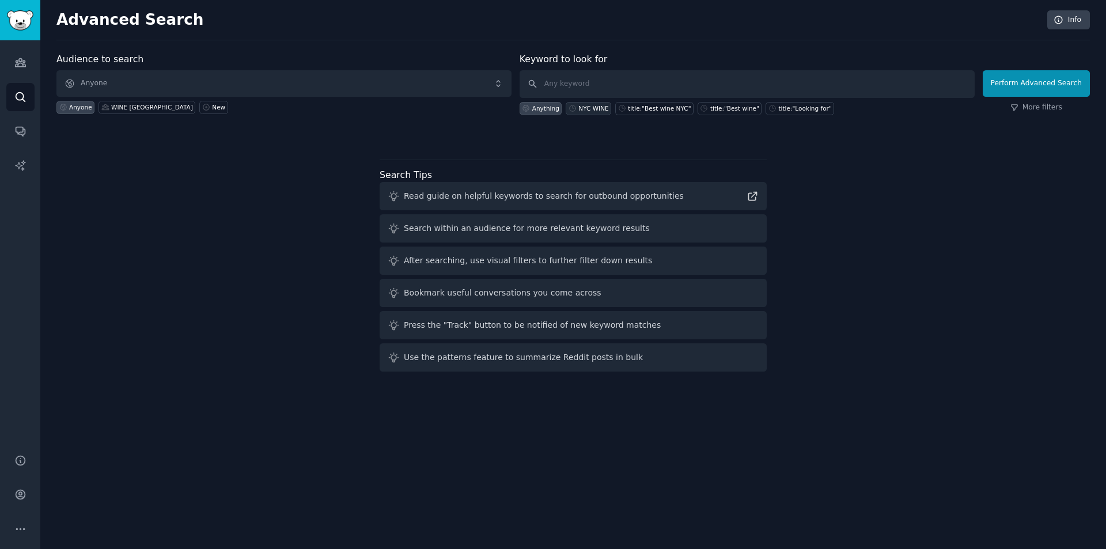
click at [599, 105] on div "NYC WINE" at bounding box center [594, 108] width 30 height 8
type input "NYC WINE"
click at [1029, 81] on button "Perform Advanced Search" at bounding box center [1036, 83] width 107 height 27
click at [599, 111] on div "NYC WINE" at bounding box center [594, 108] width 30 height 8
type input "NYC WINE"
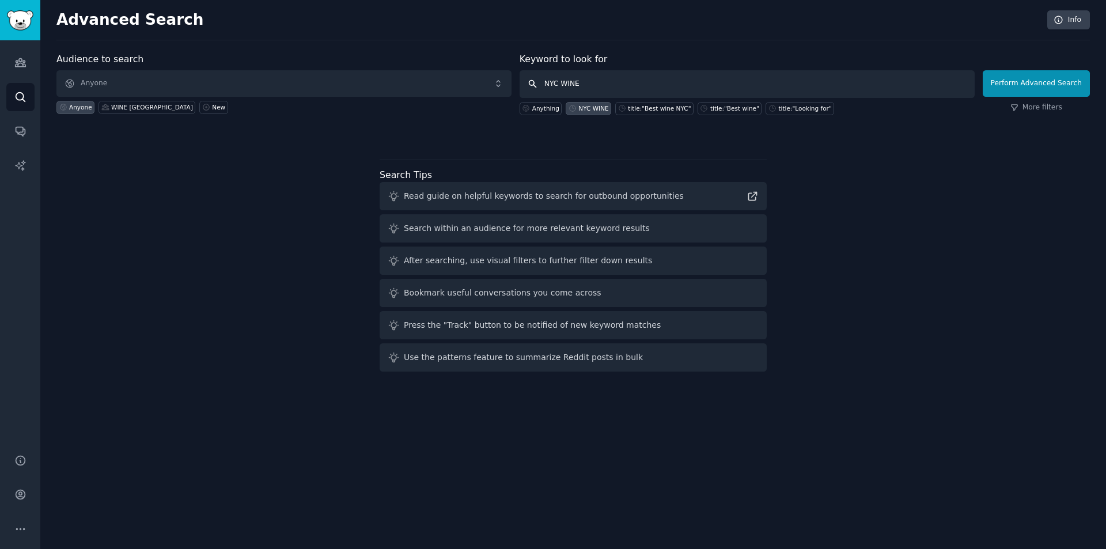
click at [623, 85] on input "NYC WINE" at bounding box center [747, 84] width 455 height 28
click button "Perform Advanced Search" at bounding box center [1036, 83] width 107 height 27
click at [212, 108] on div "New" at bounding box center [218, 107] width 13 height 8
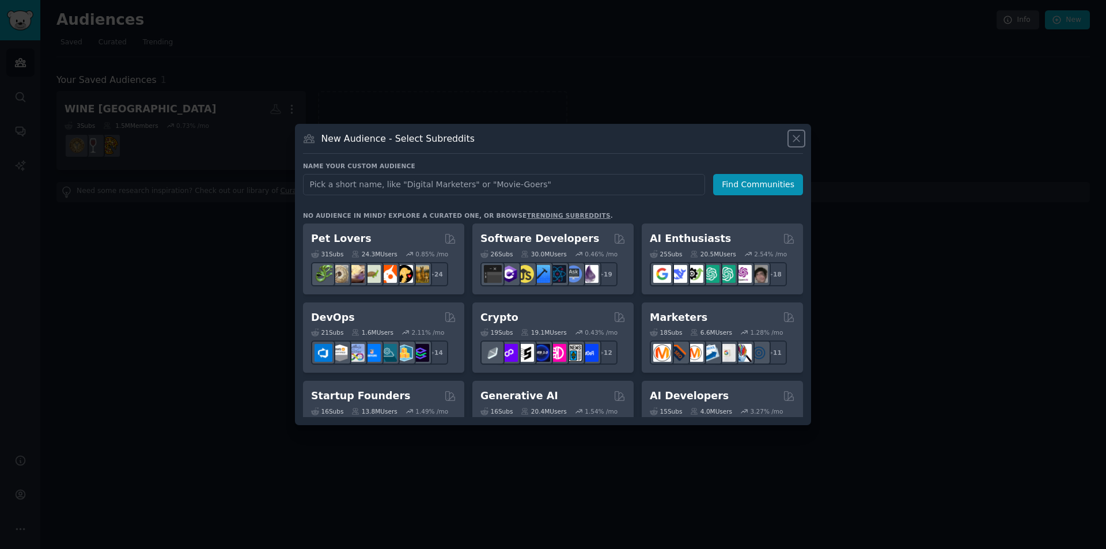
click at [796, 138] on icon at bounding box center [796, 138] width 6 height 6
